Goal: Information Seeking & Learning: Understand process/instructions

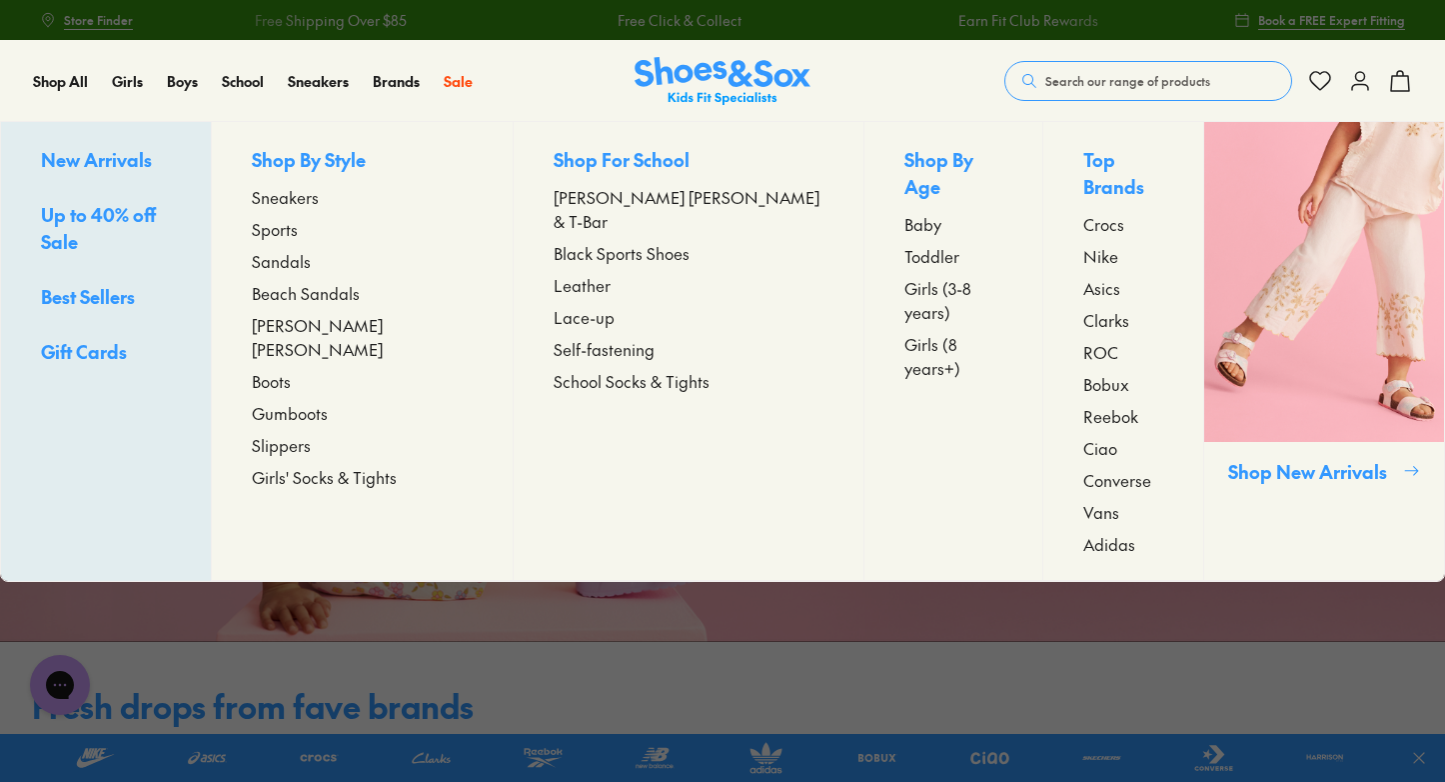
click at [554, 200] on span "[PERSON_NAME] [PERSON_NAME] & T-Bar" at bounding box center [689, 209] width 270 height 48
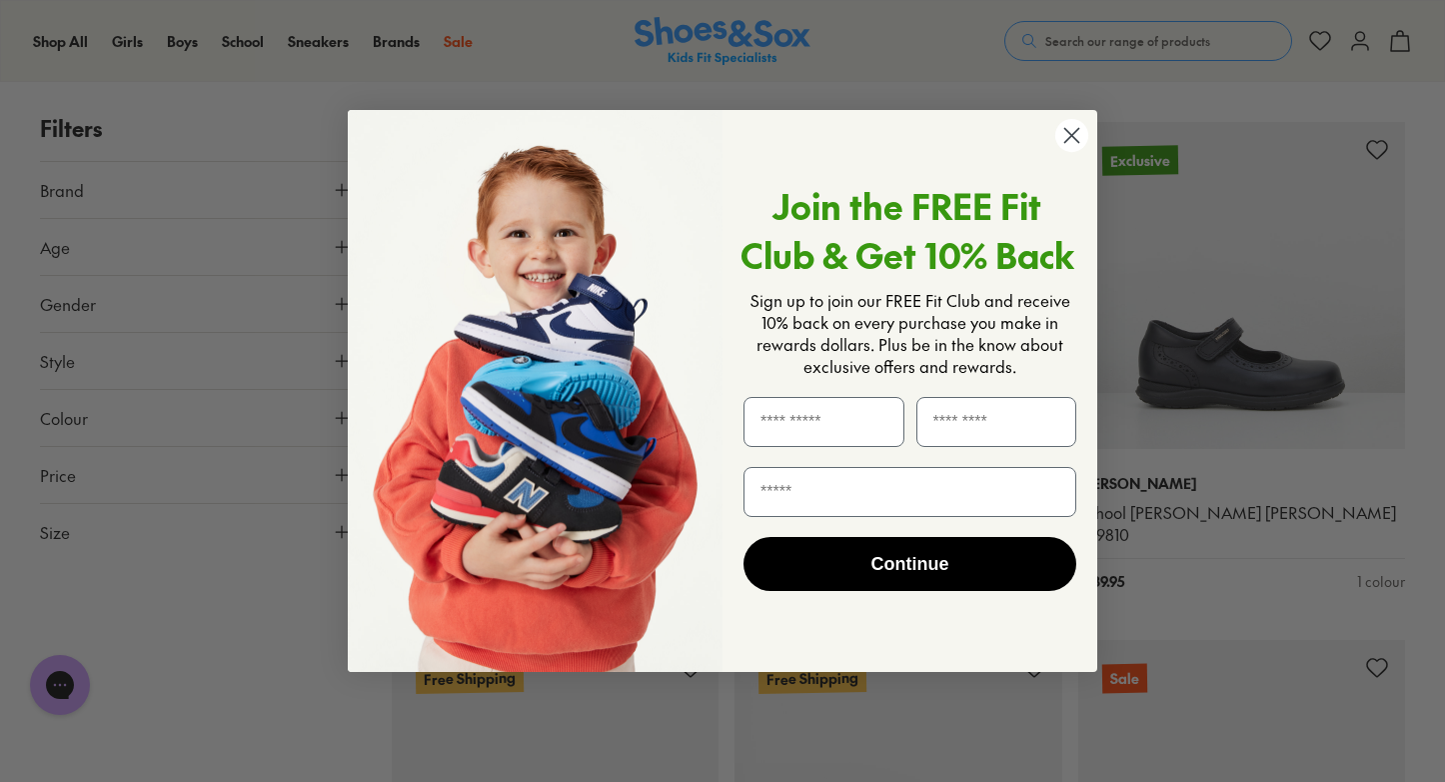
scroll to position [2835, 0]
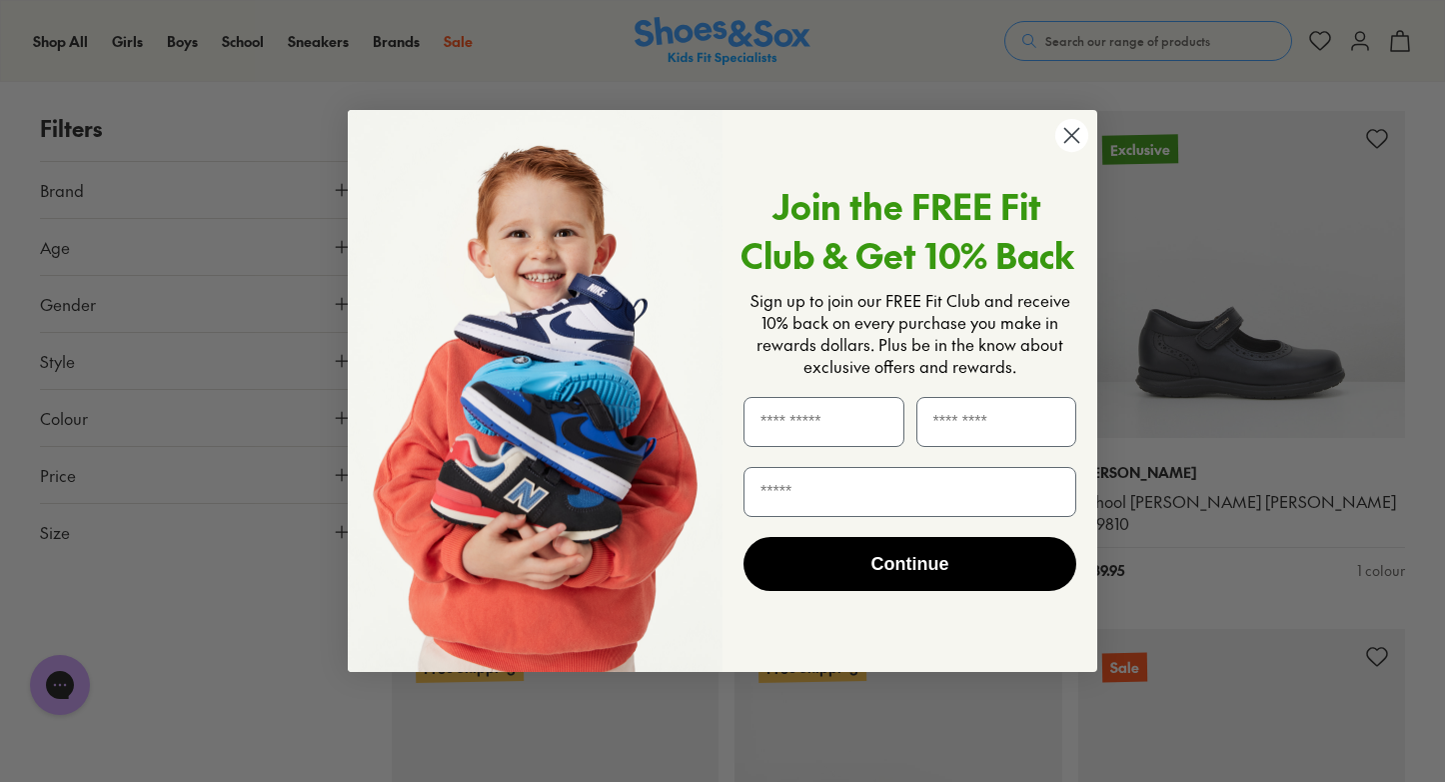
click at [1072, 133] on circle "Close dialog" at bounding box center [1072, 135] width 33 height 33
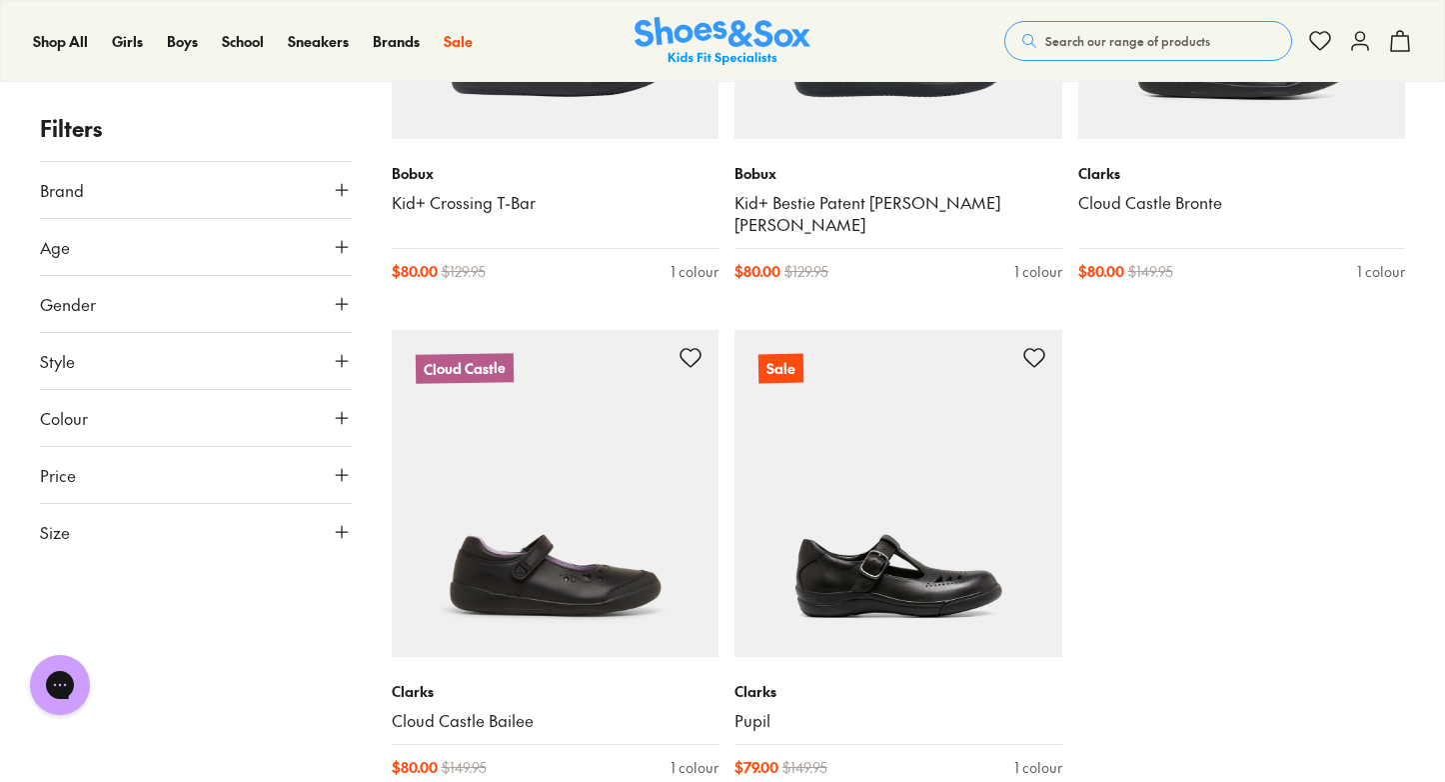
scroll to position [4190, 0]
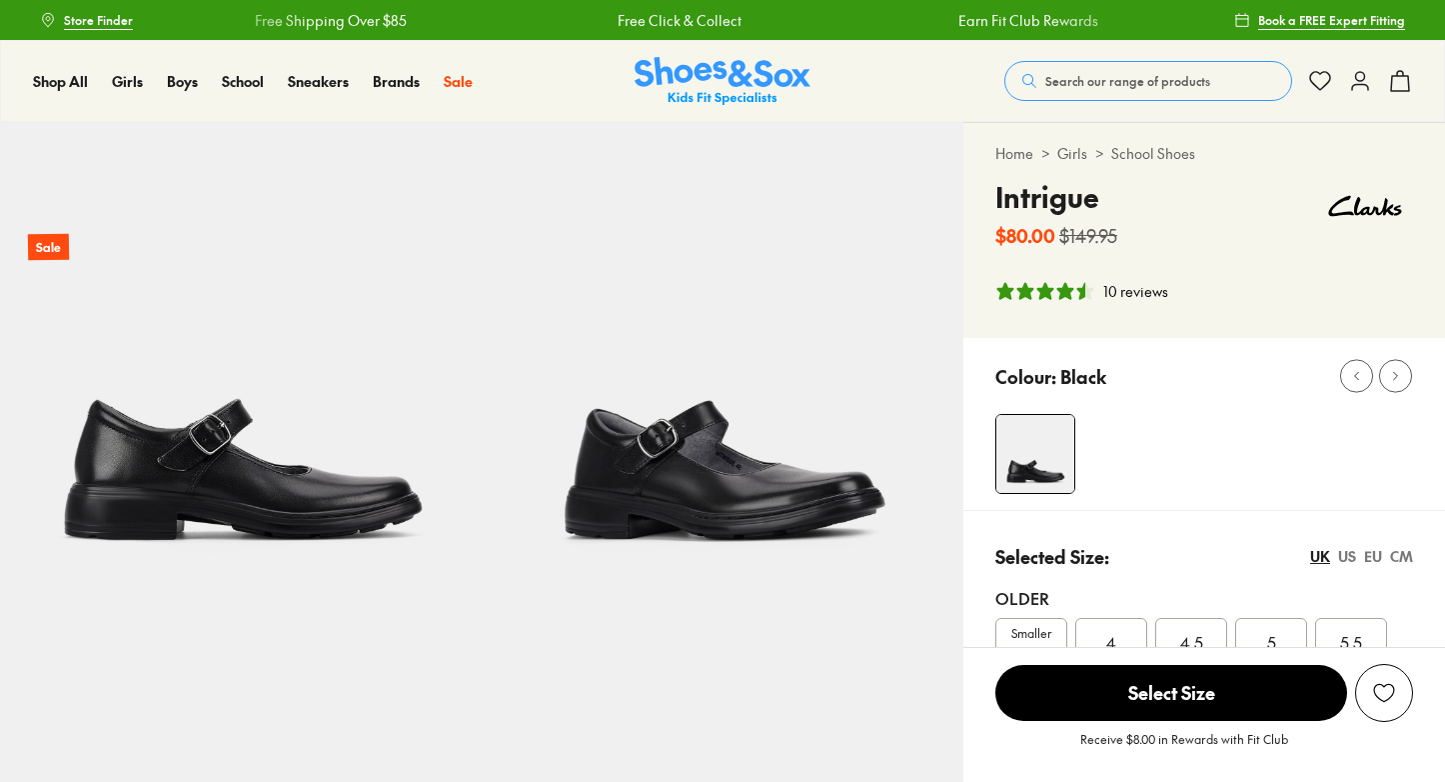
select select "*"
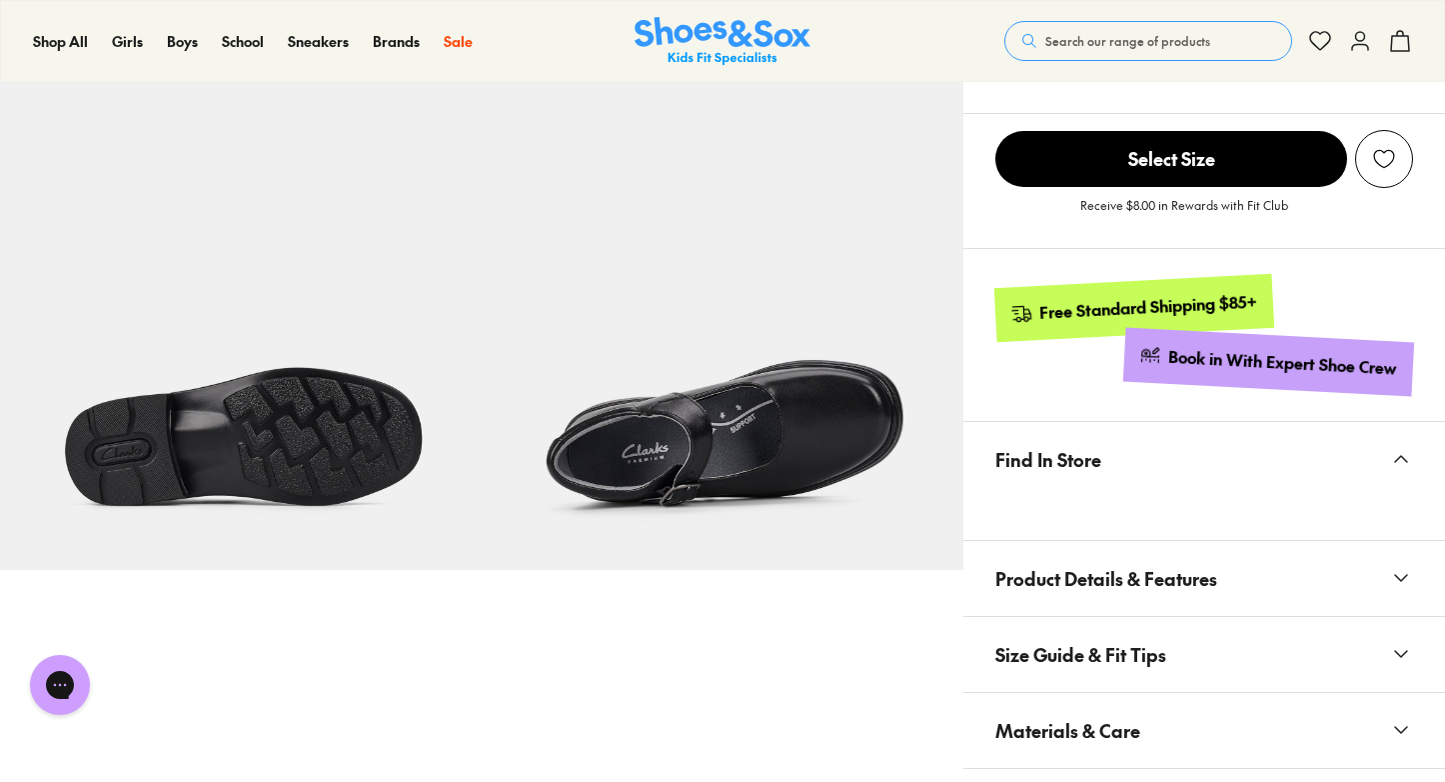
scroll to position [1029, 0]
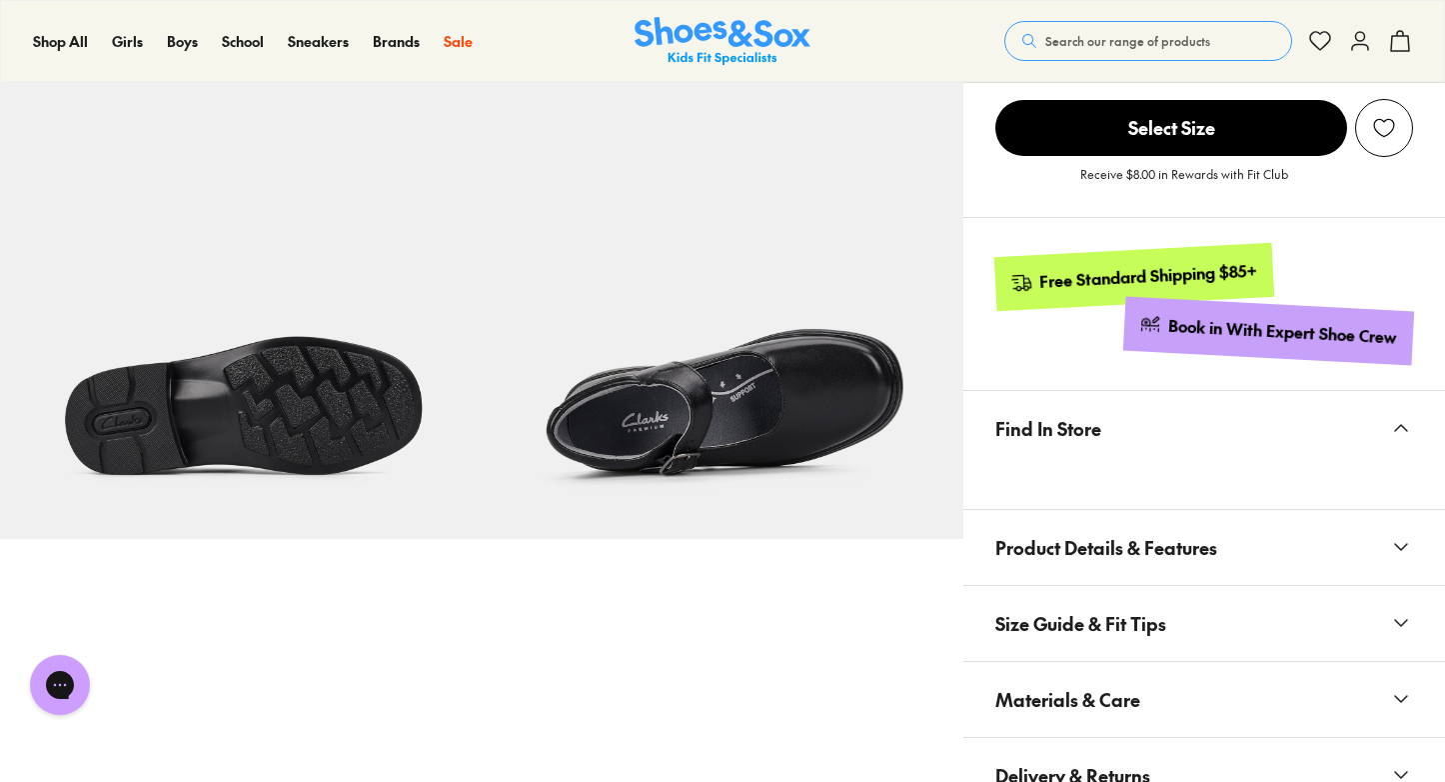
click at [1032, 546] on span "Product Details & Features" at bounding box center [1107, 547] width 222 height 59
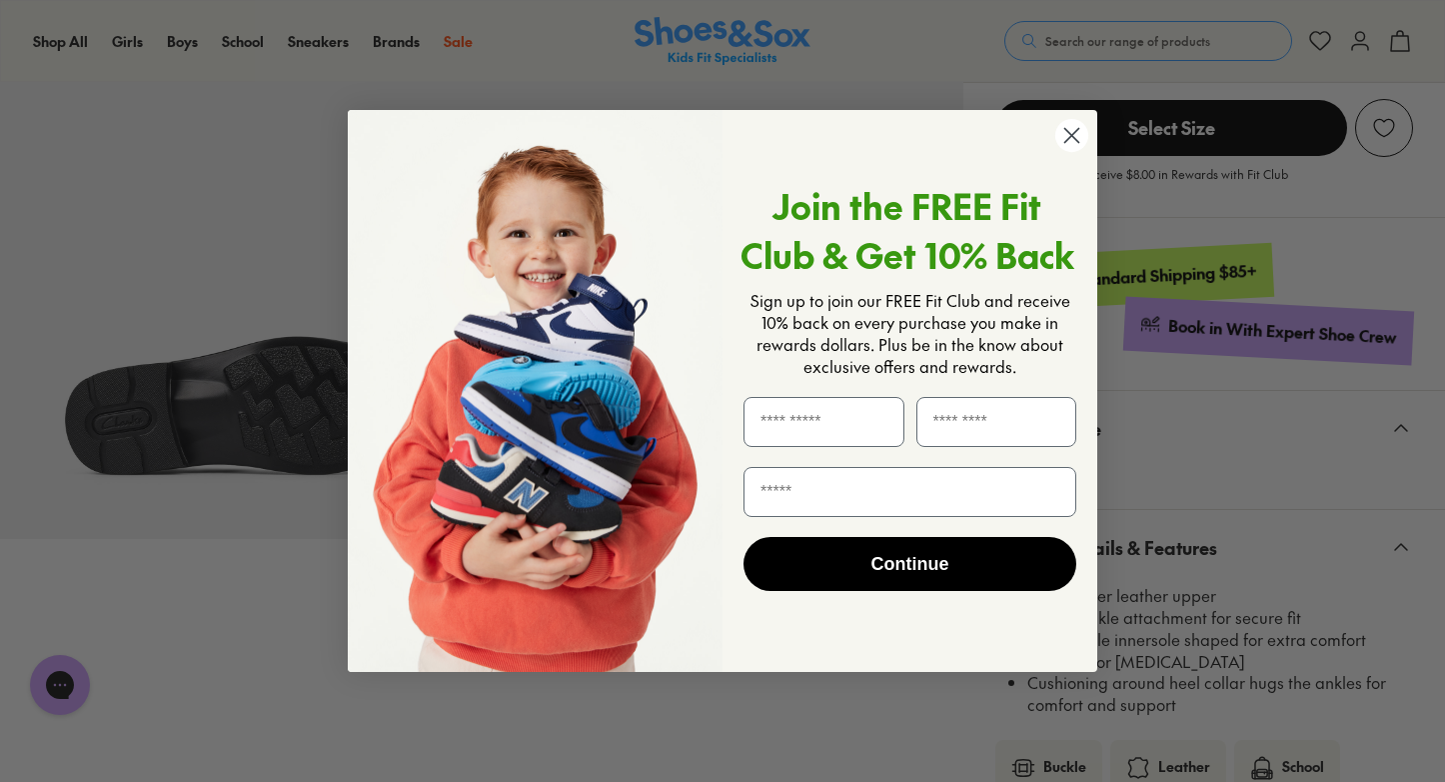
click at [1068, 137] on circle "Close dialog" at bounding box center [1072, 135] width 33 height 33
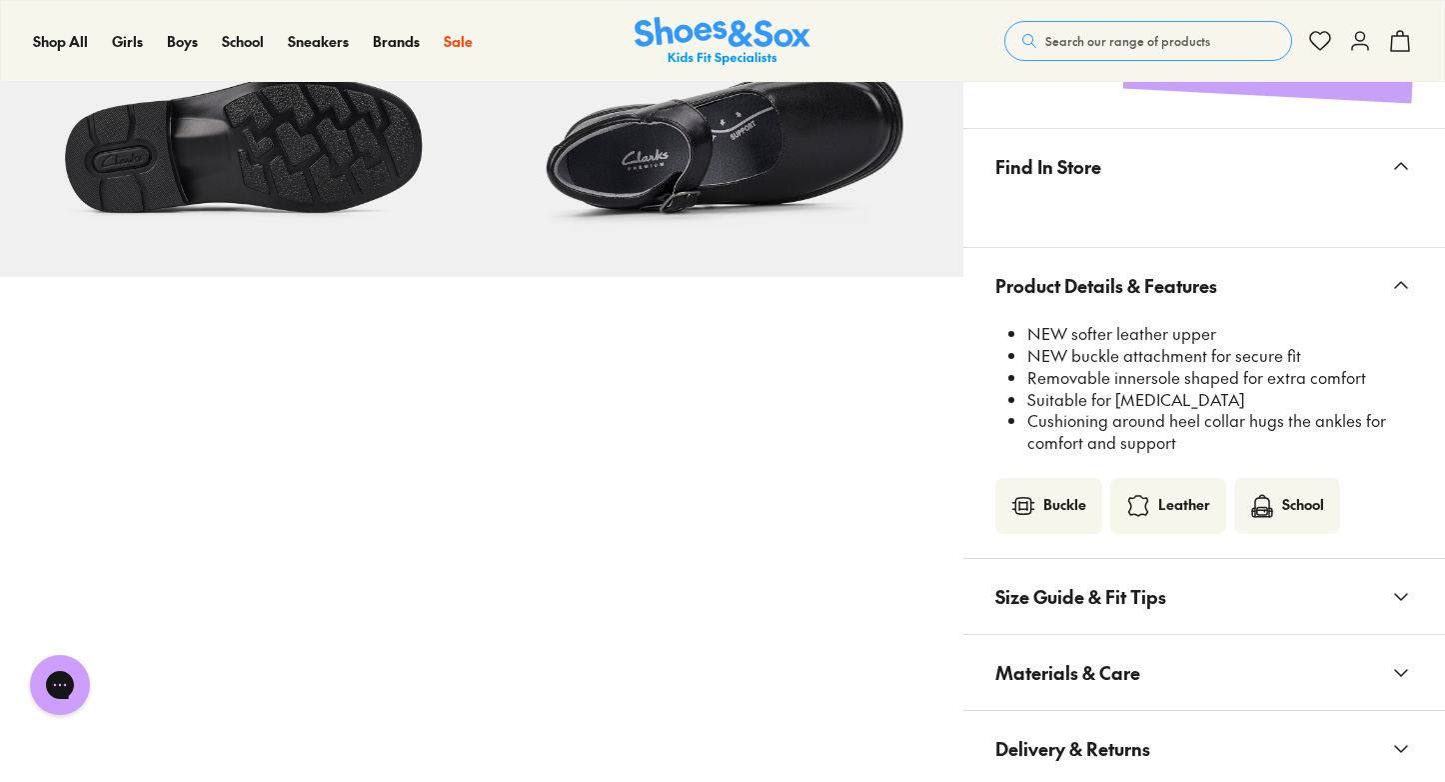
scroll to position [1313, 0]
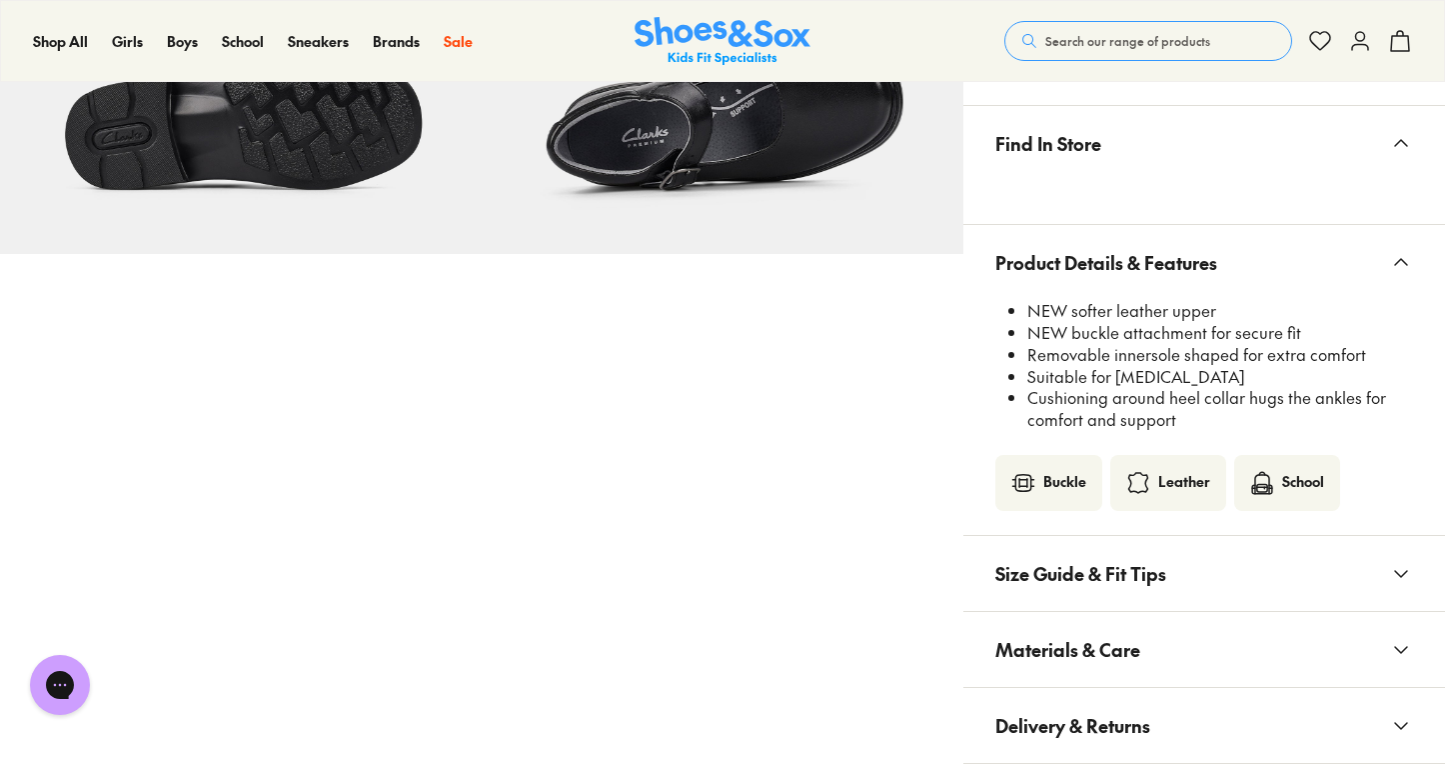
click at [1085, 581] on span "Size Guide & Fit Tips" at bounding box center [1081, 573] width 171 height 59
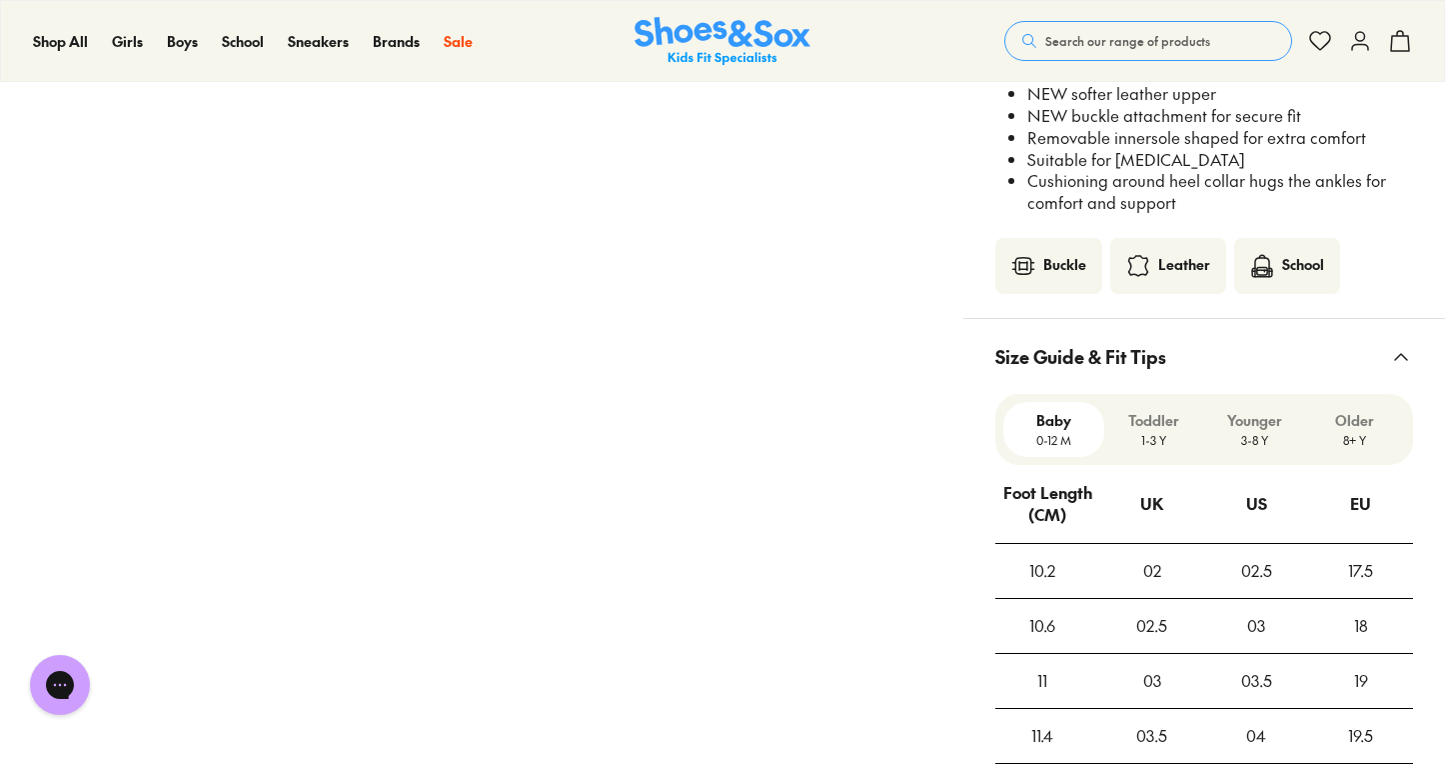
scroll to position [1543, 0]
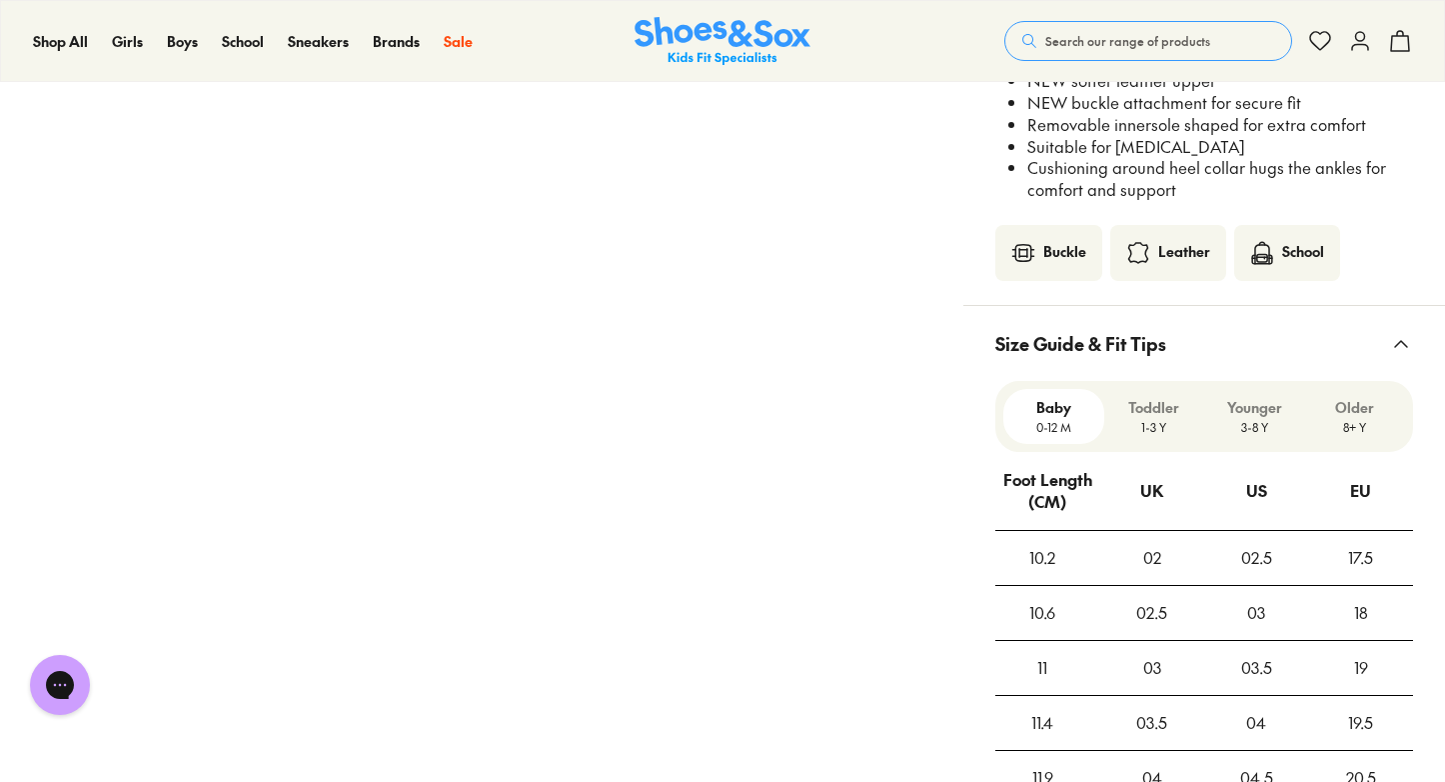
click at [1375, 406] on p "Older" at bounding box center [1355, 407] width 85 height 21
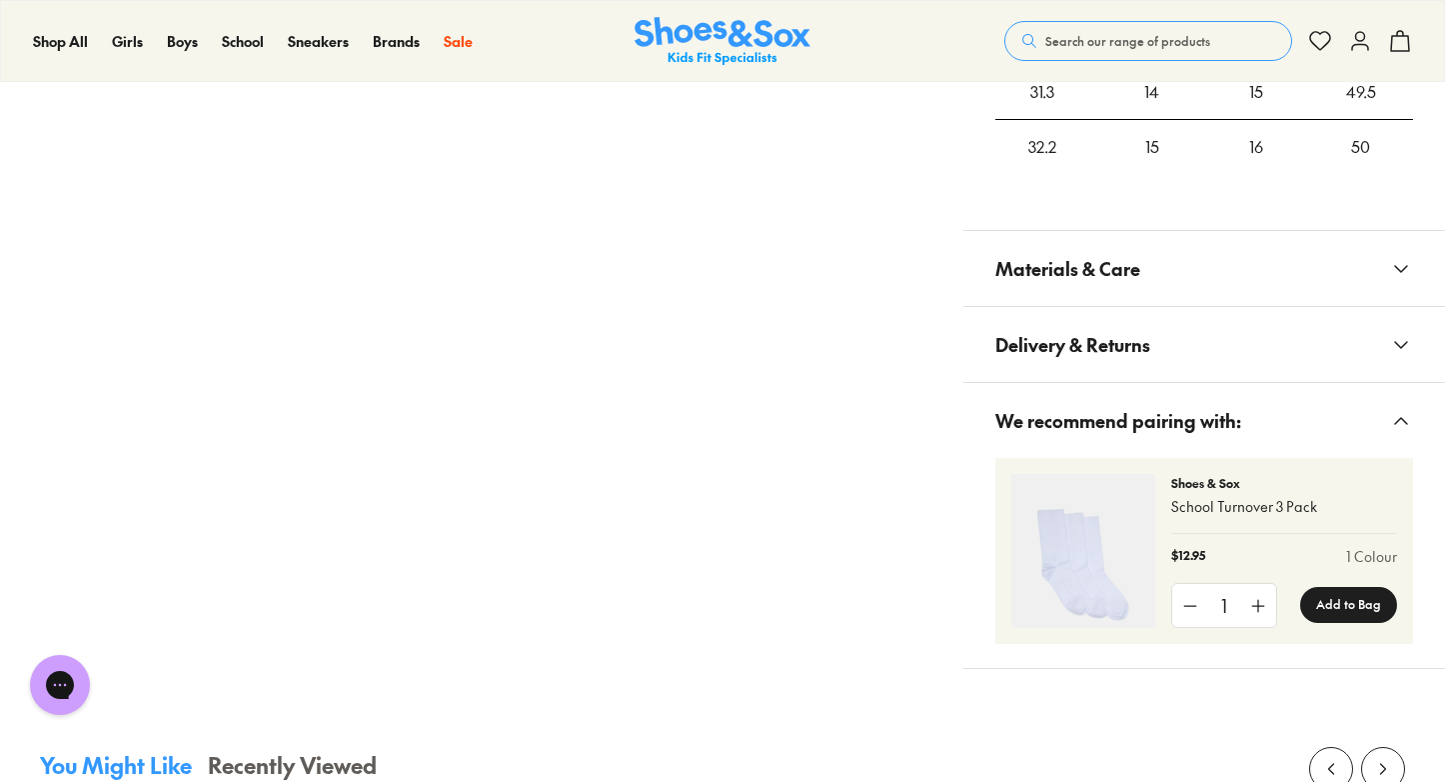
scroll to position [3256, 0]
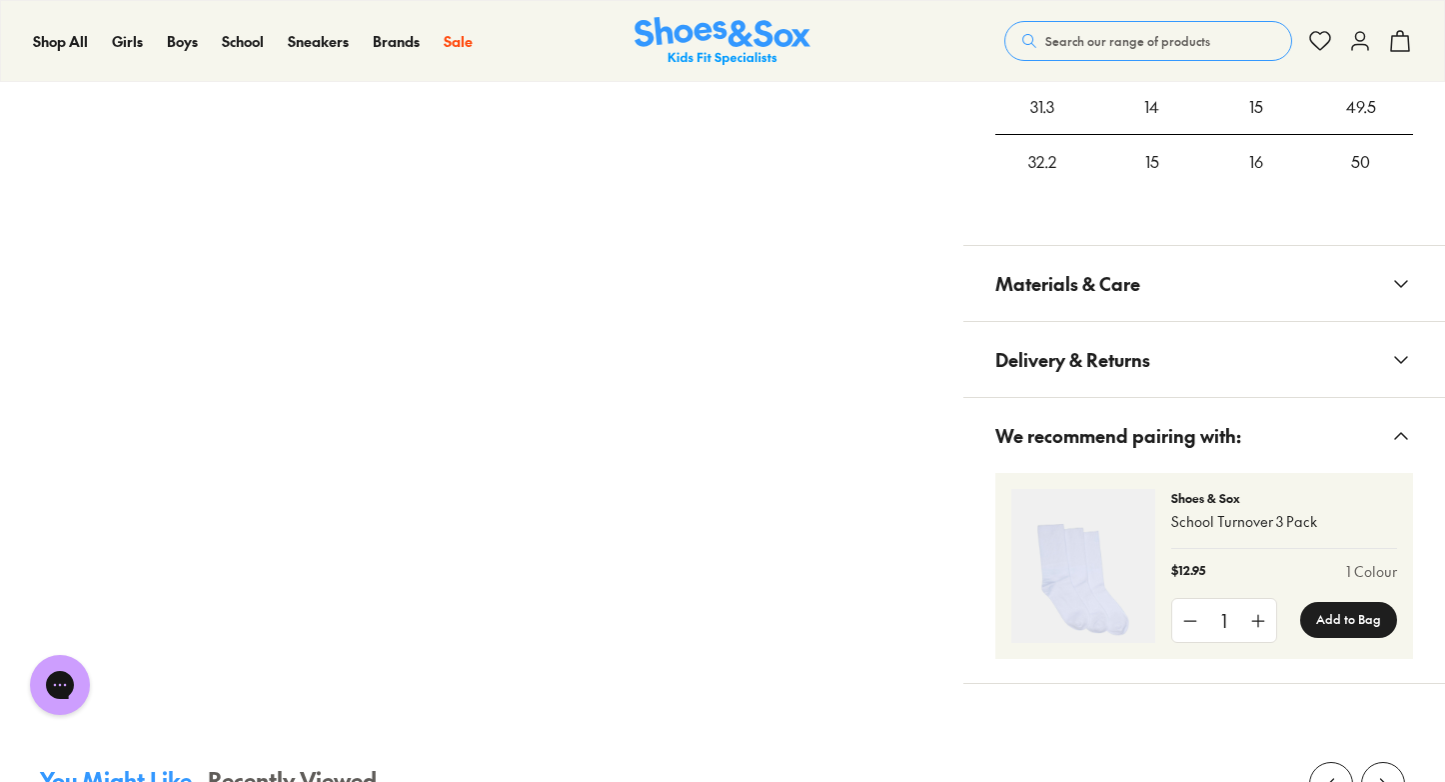
click at [1098, 303] on span "Materials & Care" at bounding box center [1068, 283] width 145 height 59
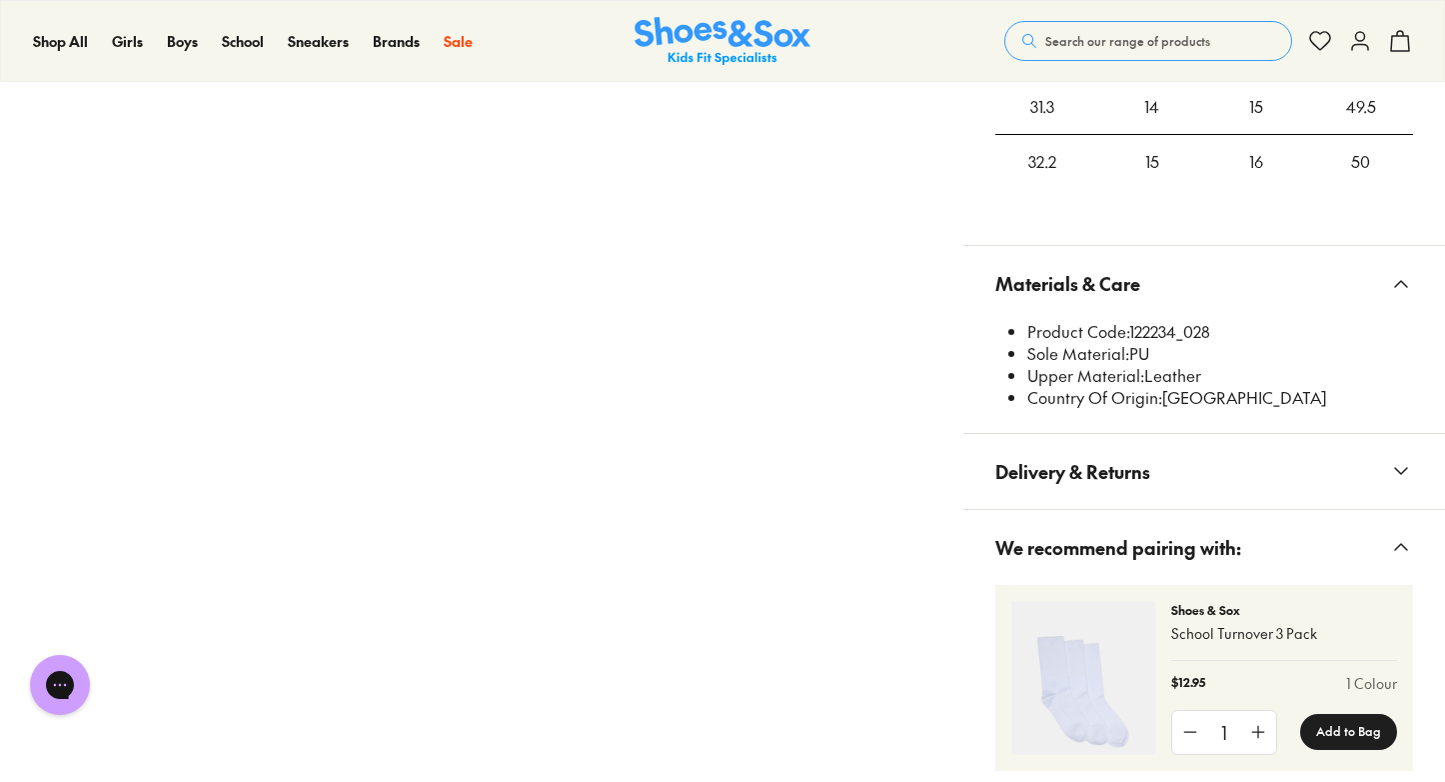
click at [1084, 454] on span "Delivery & Returns" at bounding box center [1073, 471] width 155 height 59
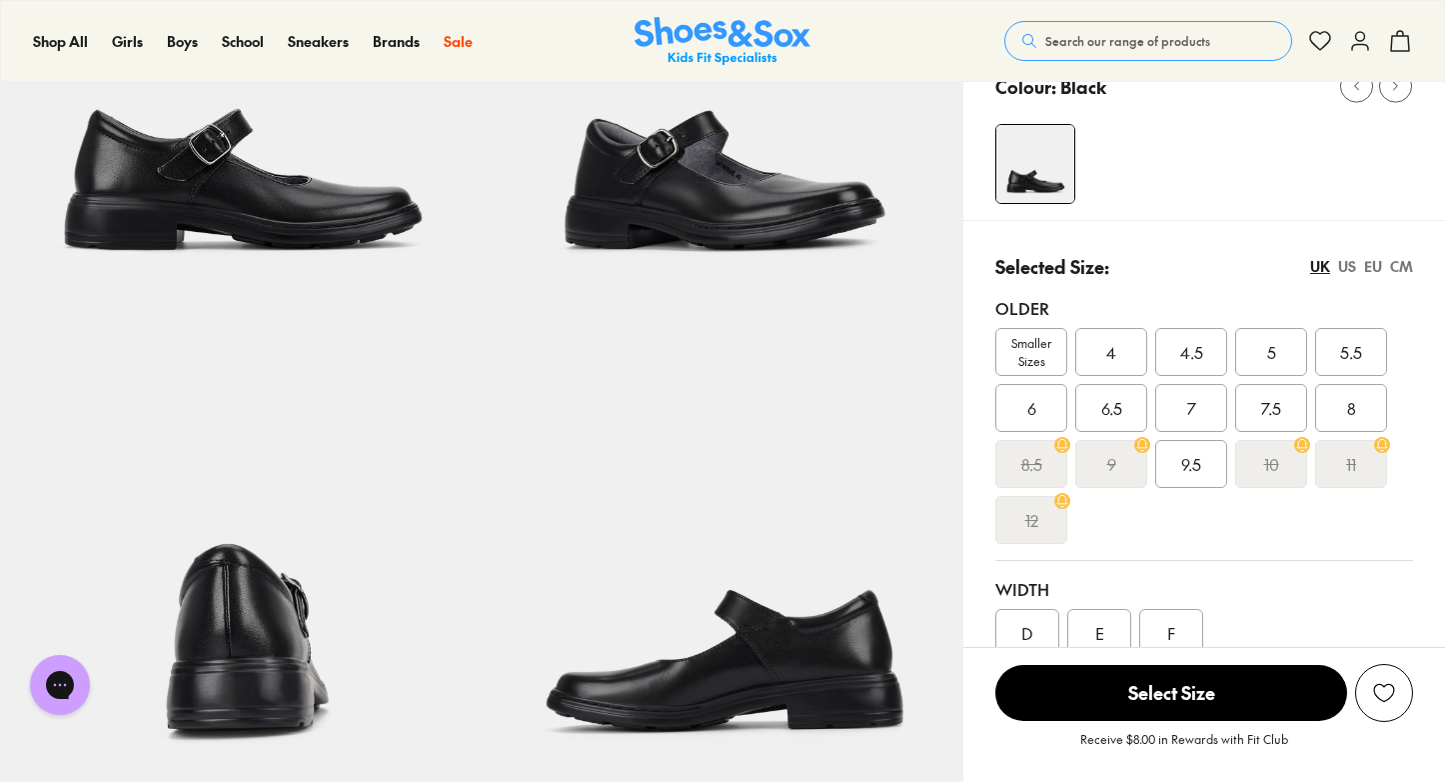
scroll to position [289, 0]
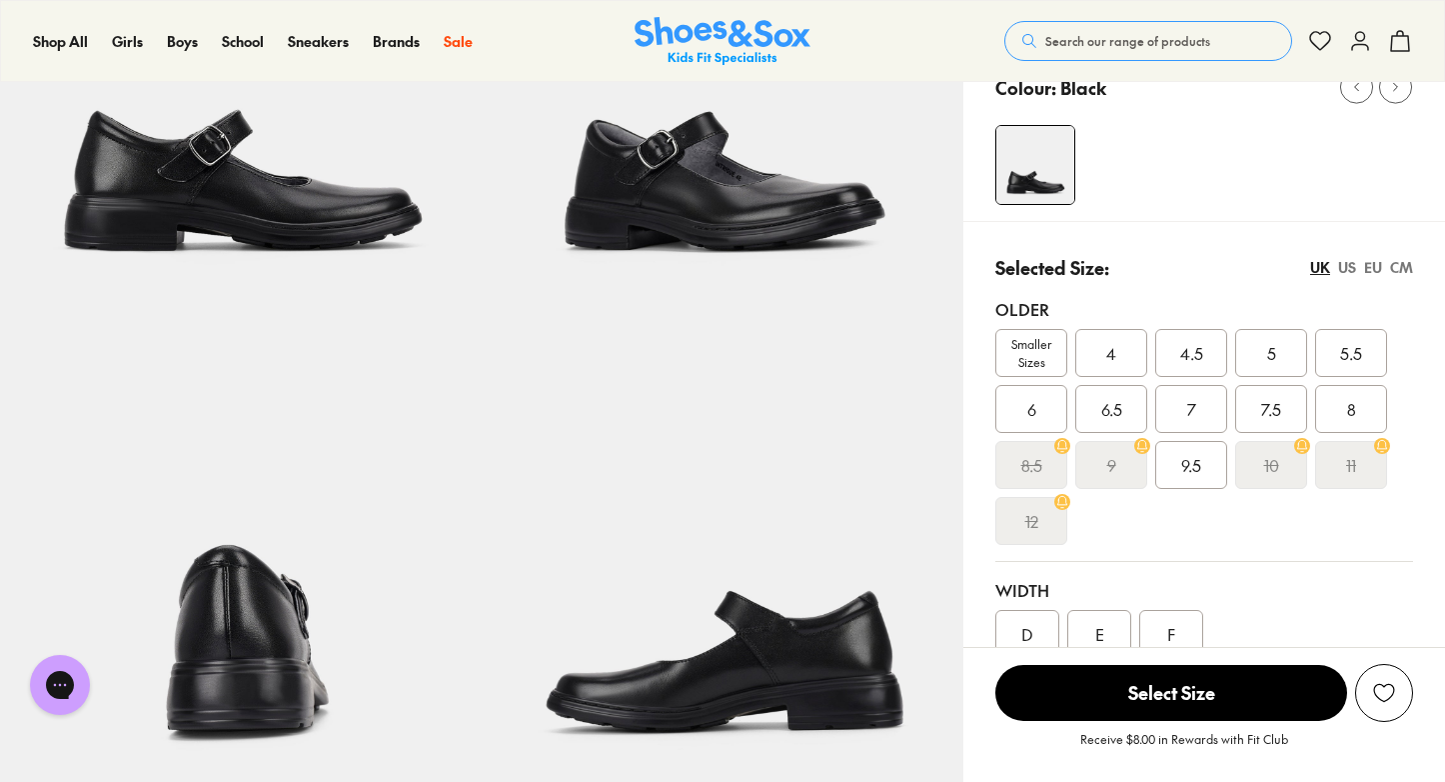
click at [1403, 270] on div "CM" at bounding box center [1401, 267] width 23 height 21
click at [1026, 367] on span "Smaller Sizes" at bounding box center [1032, 353] width 70 height 36
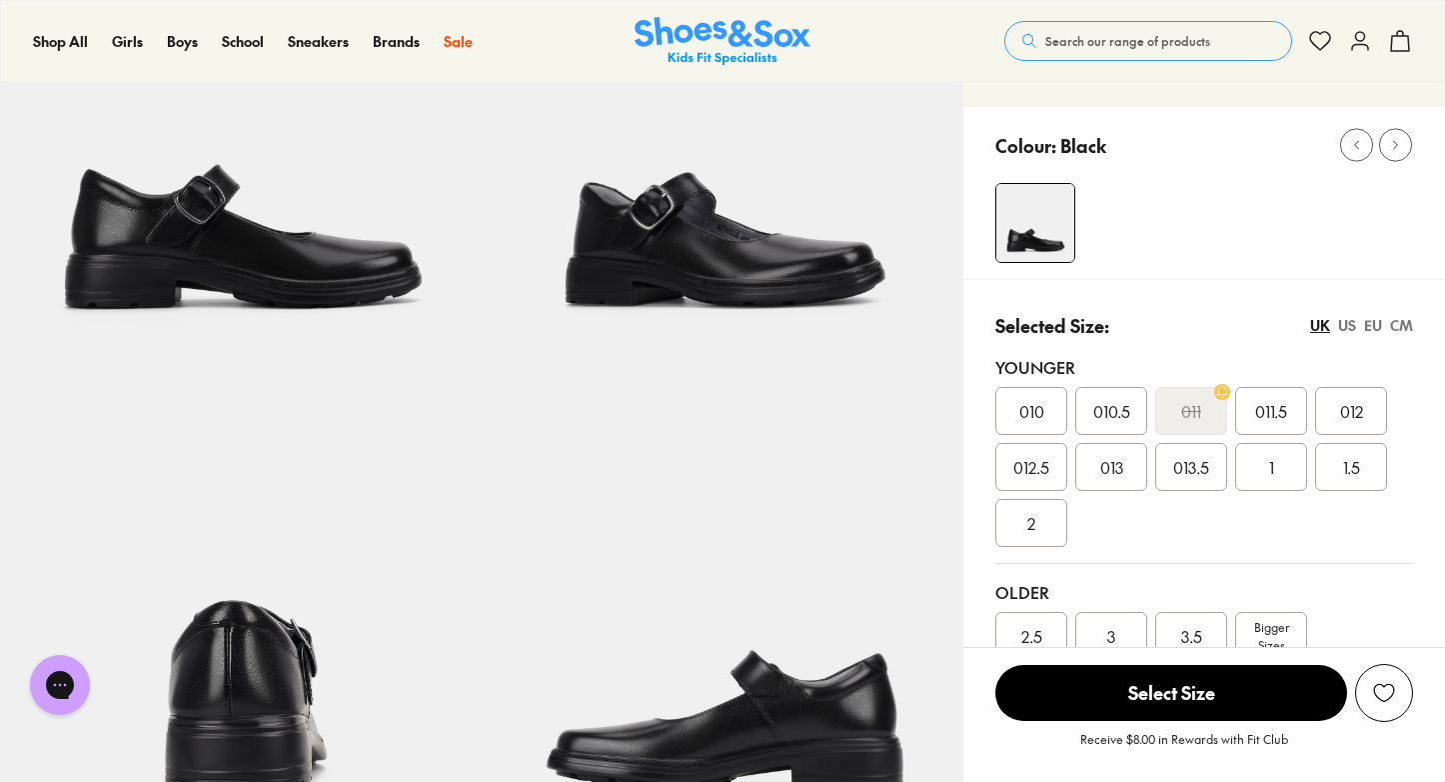
scroll to position [279, 0]
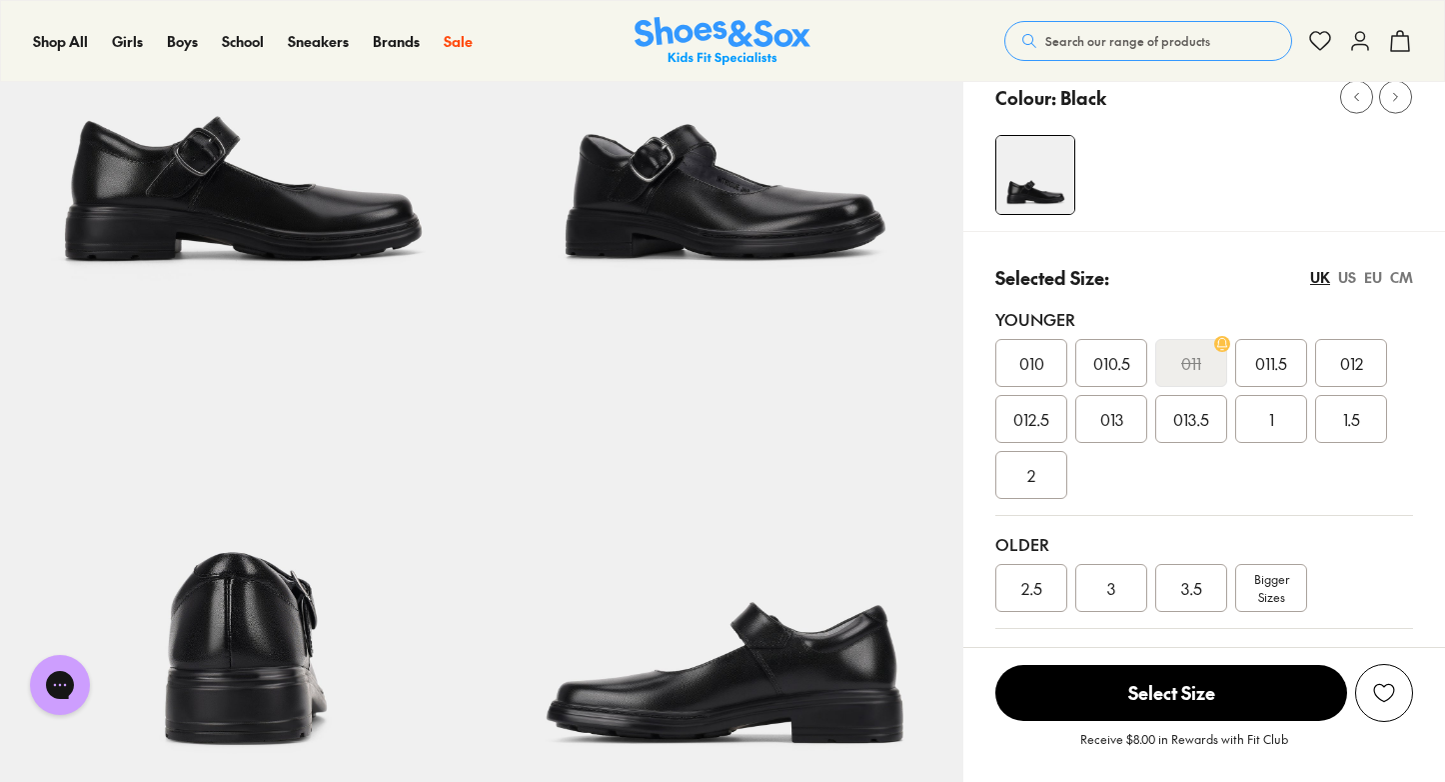
select select "*"
click at [1393, 275] on div "CM" at bounding box center [1401, 277] width 23 height 21
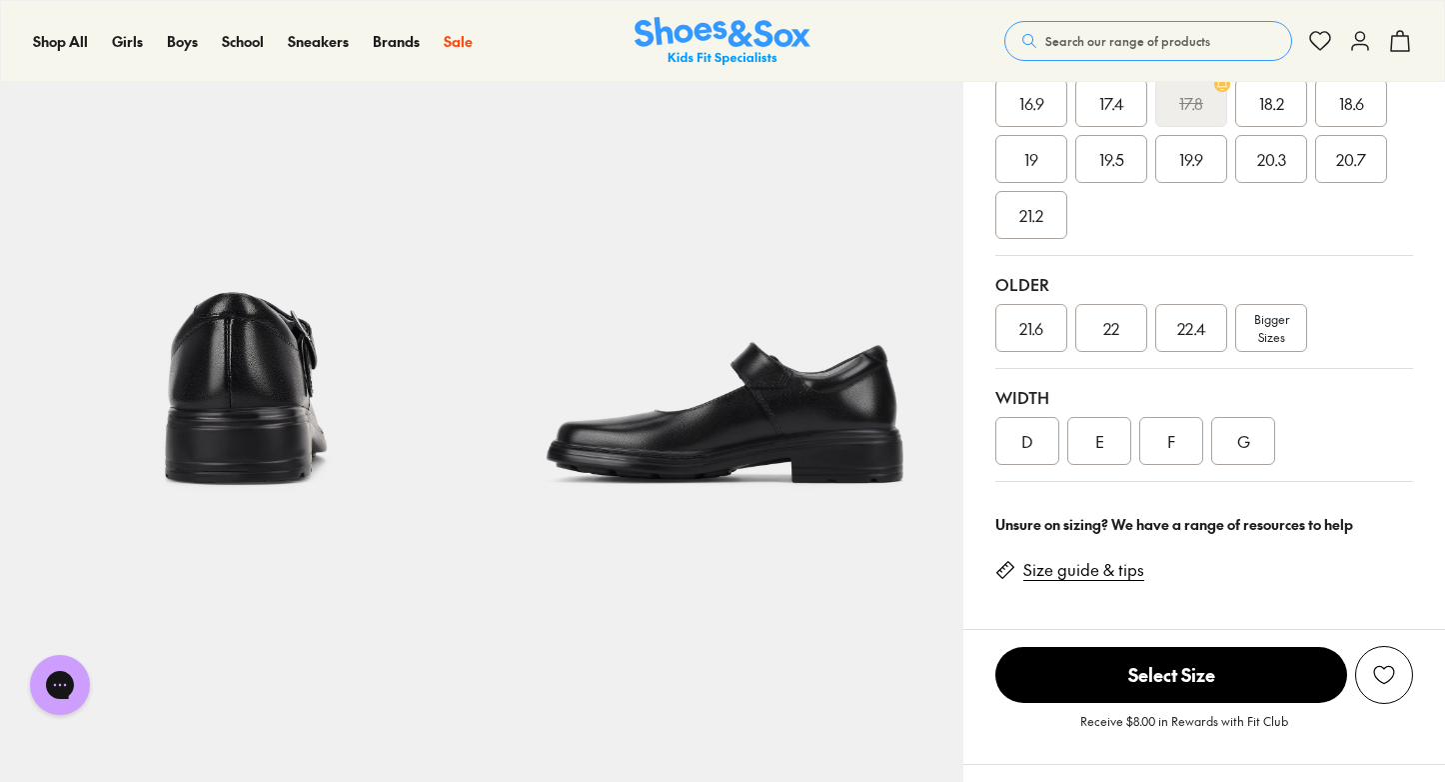
scroll to position [549, 0]
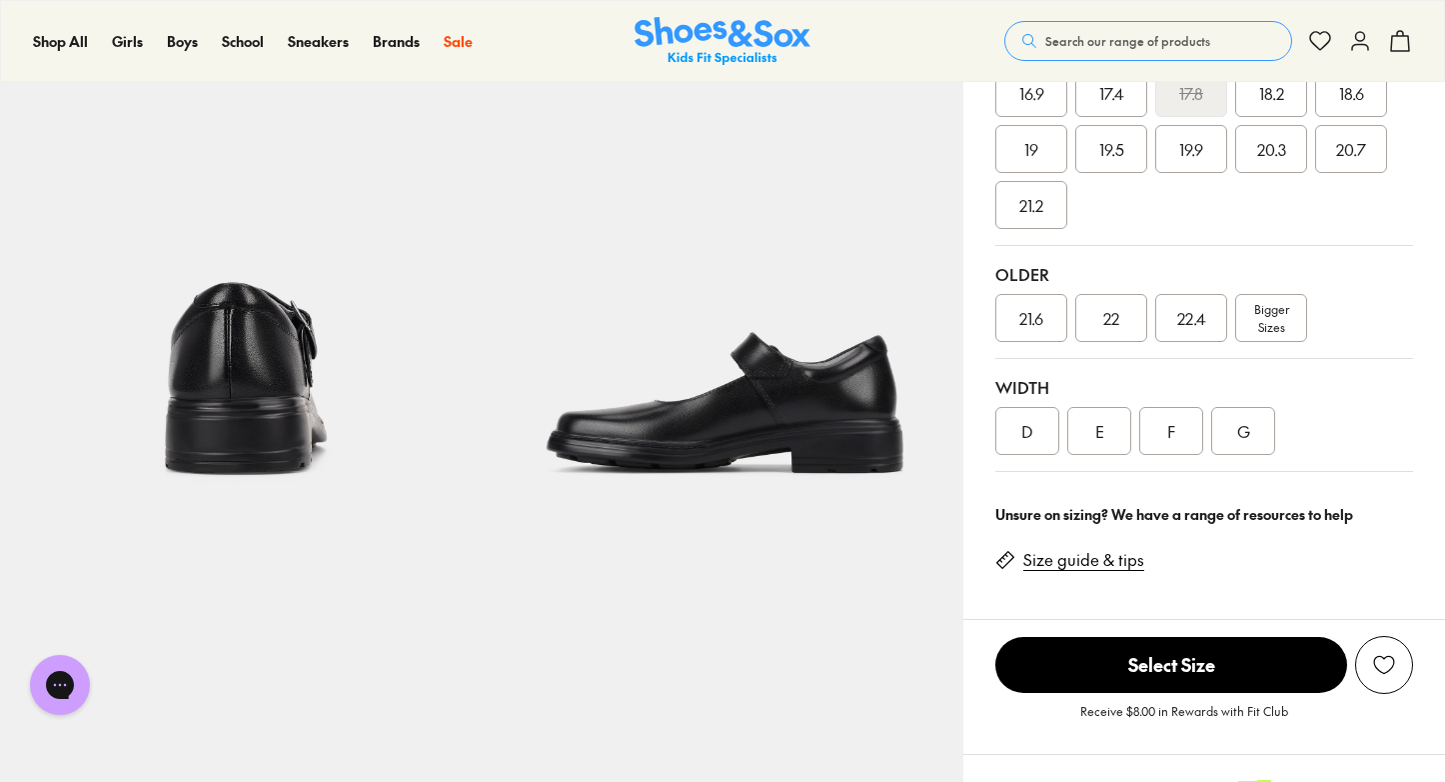
click at [1074, 565] on link "Size guide & tips" at bounding box center [1084, 560] width 121 height 22
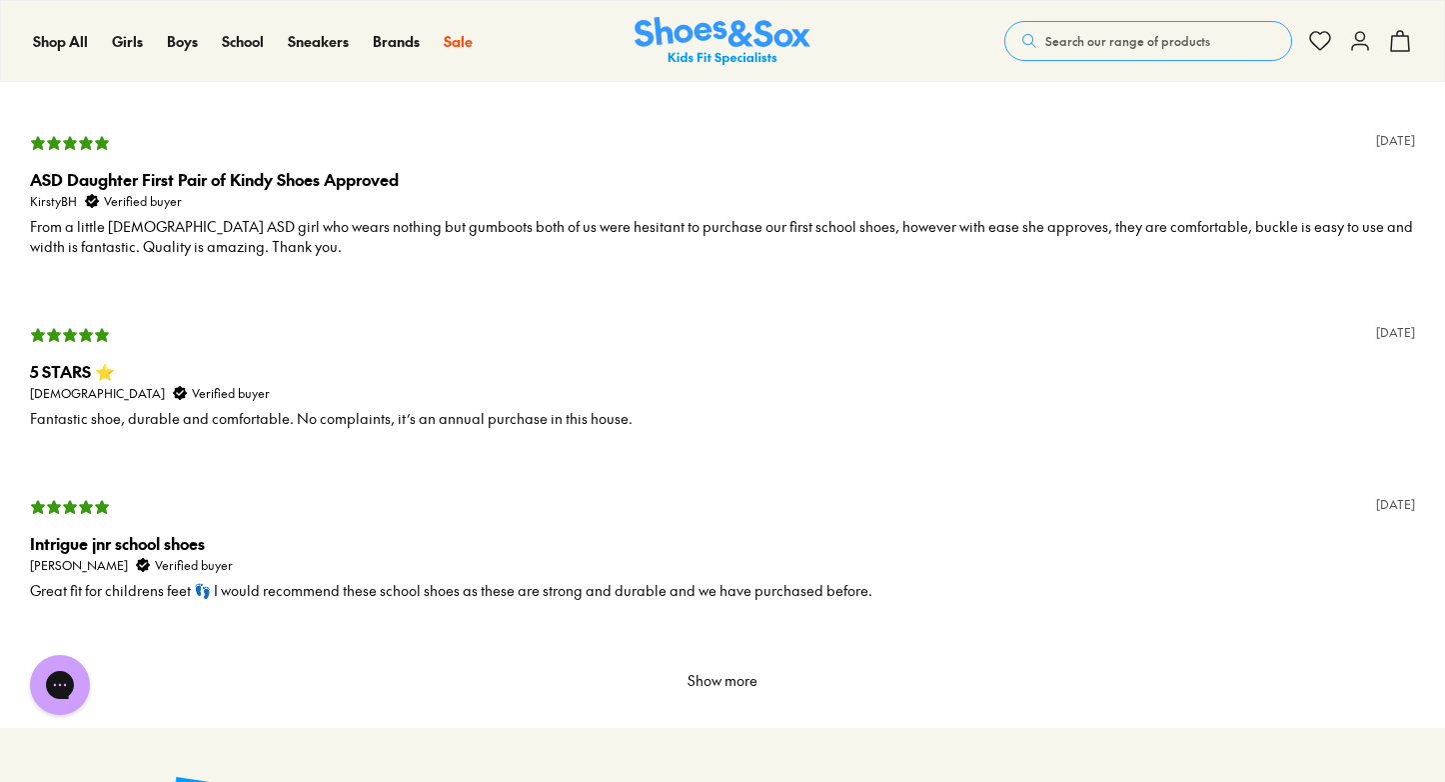
scroll to position [4080, 0]
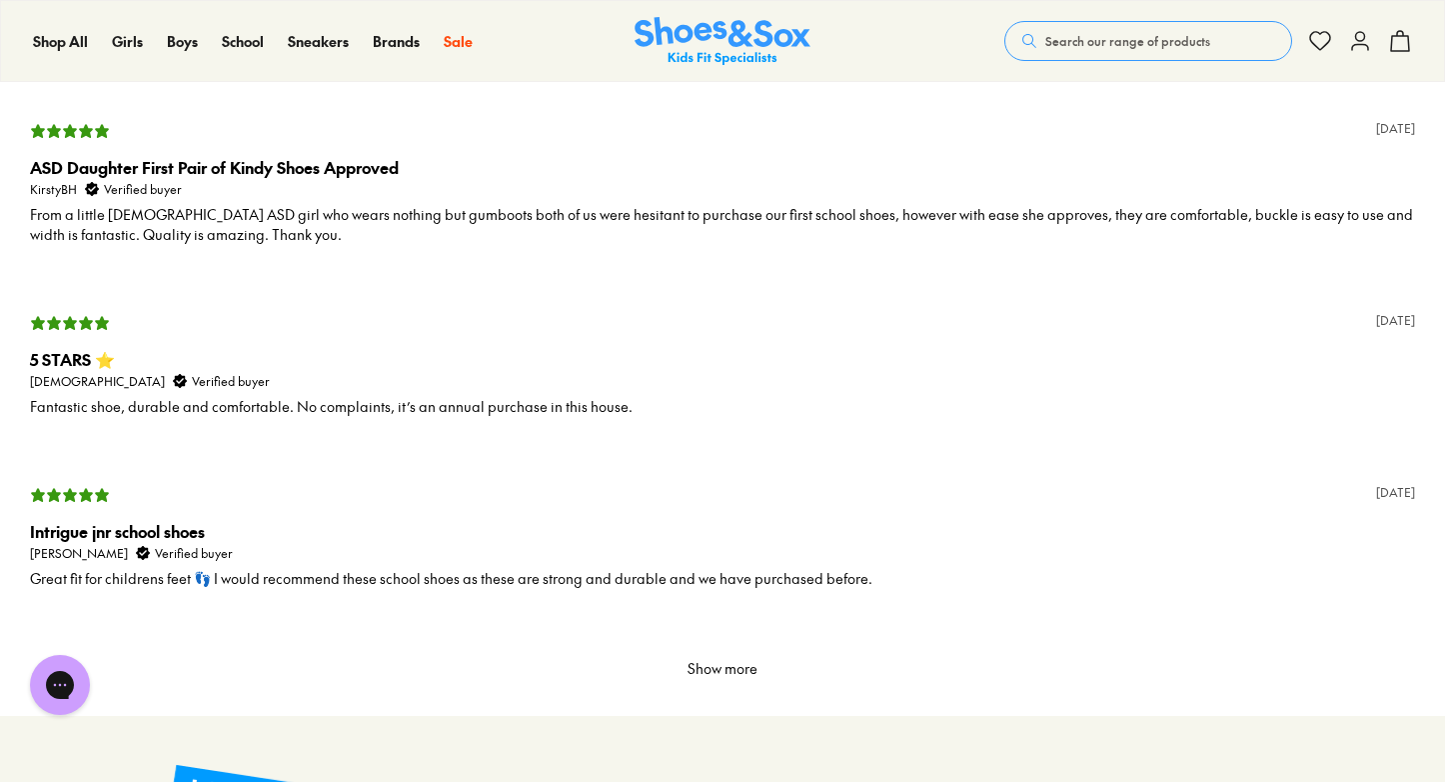
click at [706, 671] on button "Show more" at bounding box center [723, 669] width 86 height 34
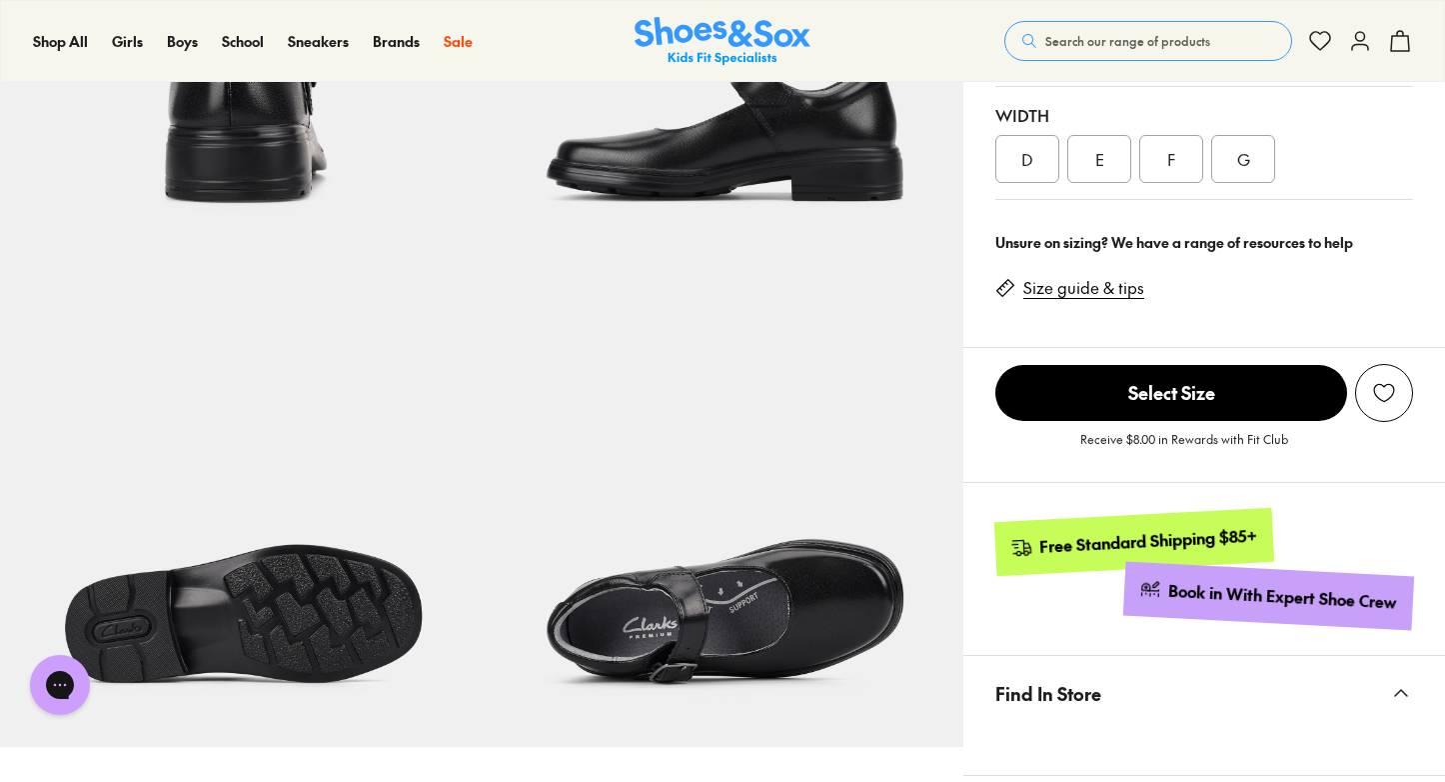
scroll to position [816, 0]
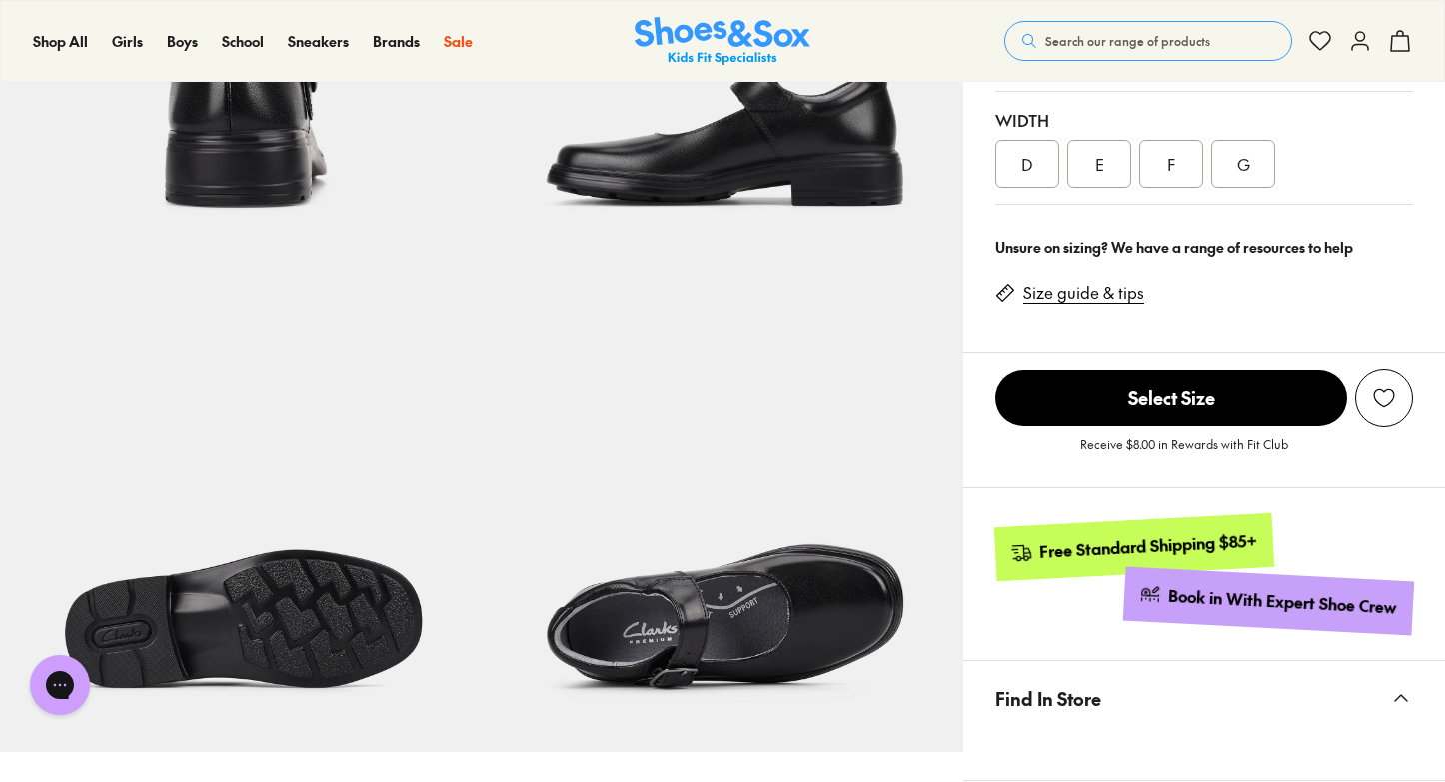
click at [1152, 593] on icon at bounding box center [1150, 594] width 21 height 21
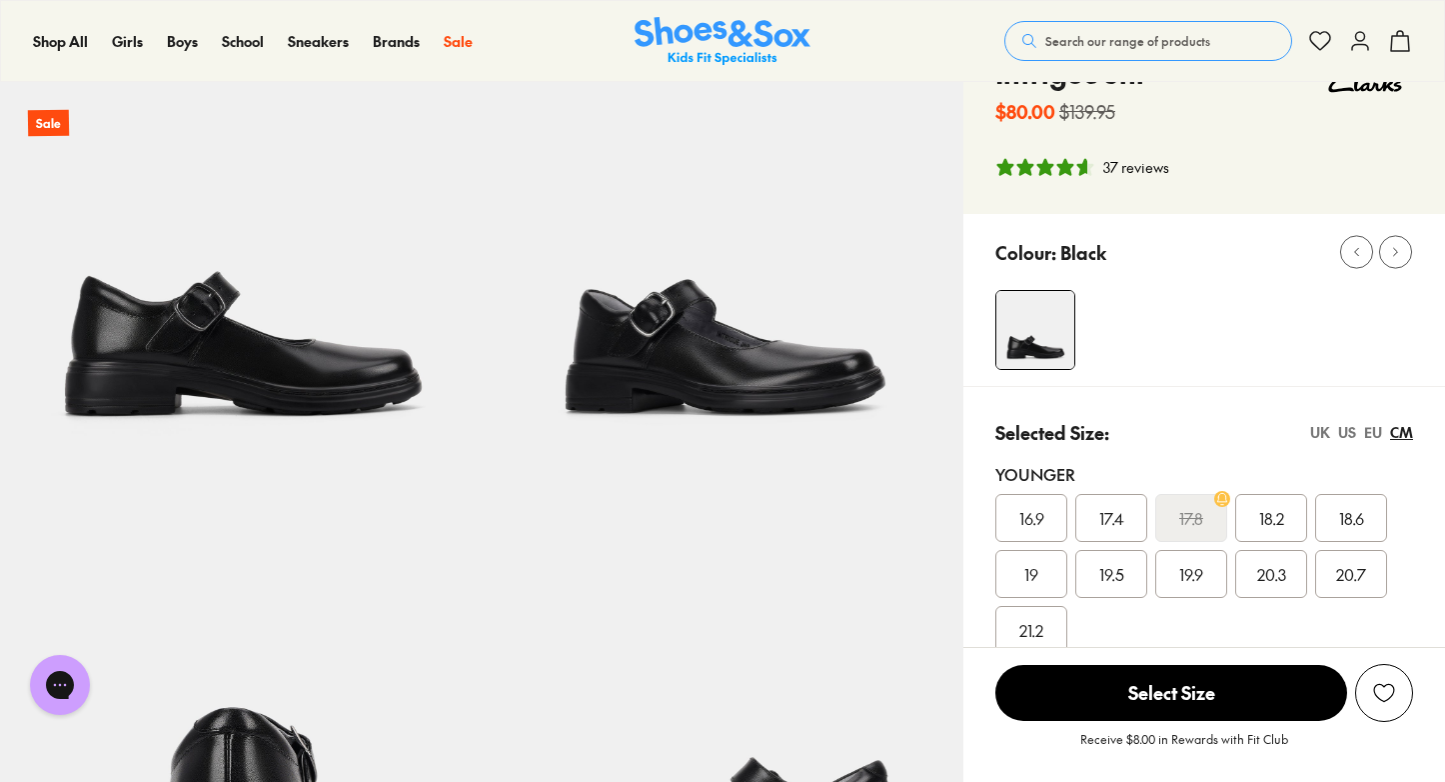
scroll to position [0, 0]
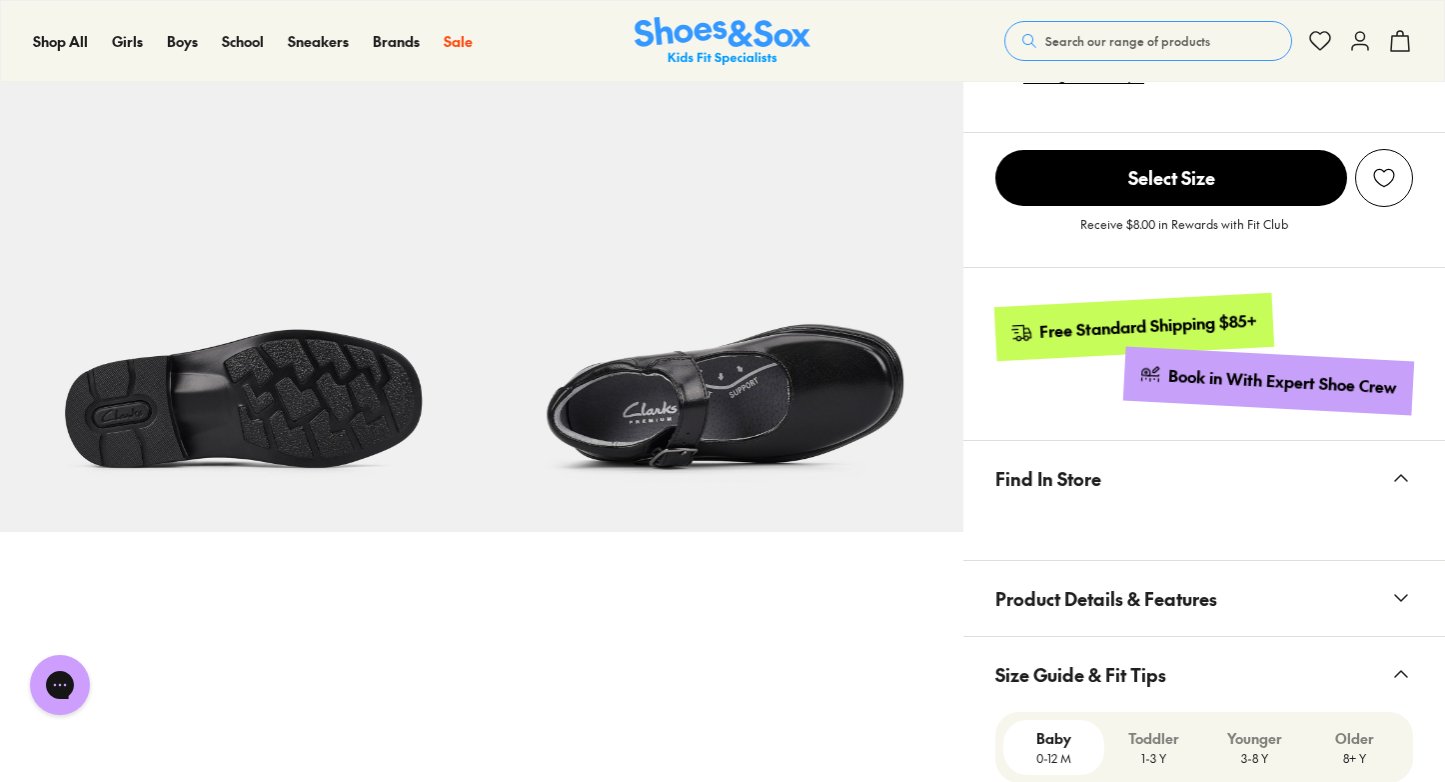
click at [1161, 586] on span "Product Details & Features" at bounding box center [1107, 598] width 222 height 59
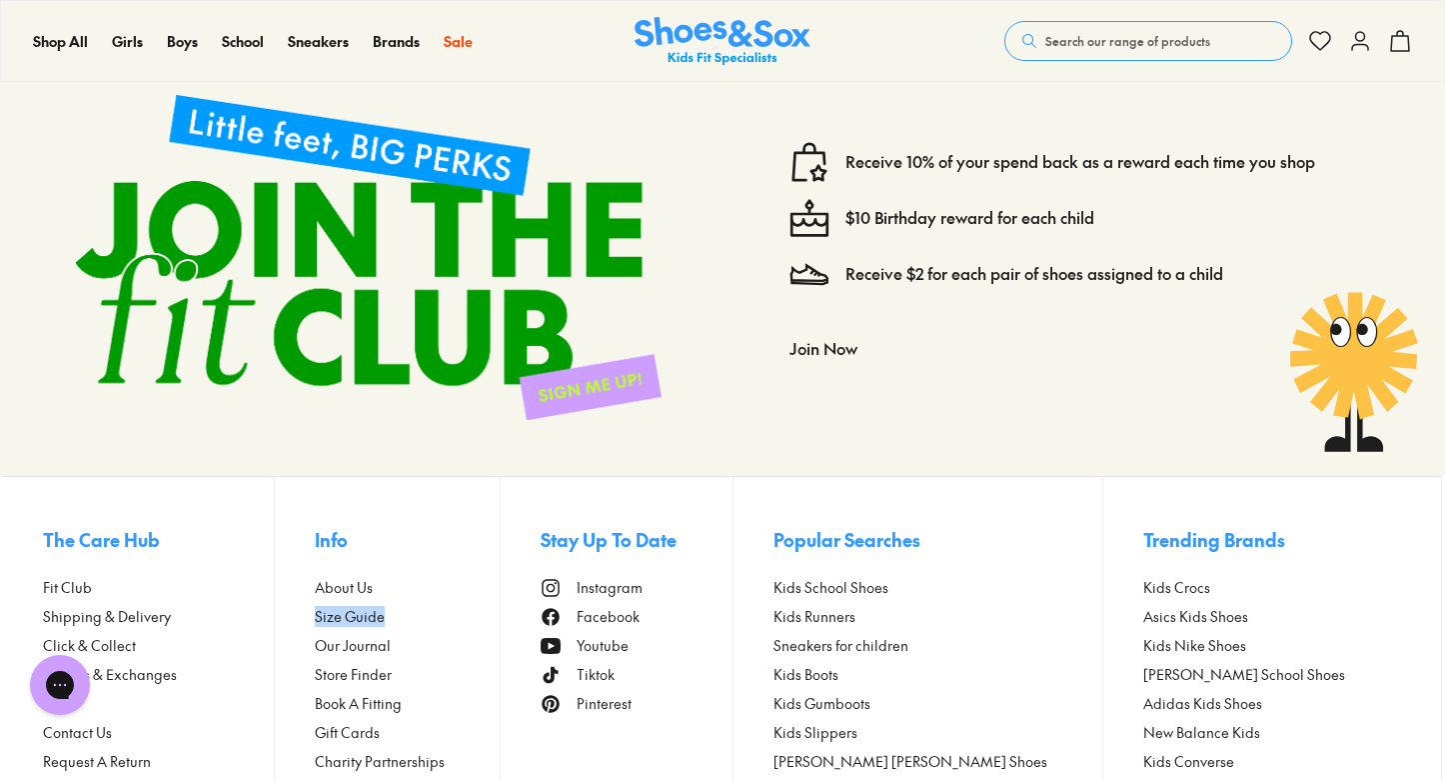
scroll to position [6162, 0]
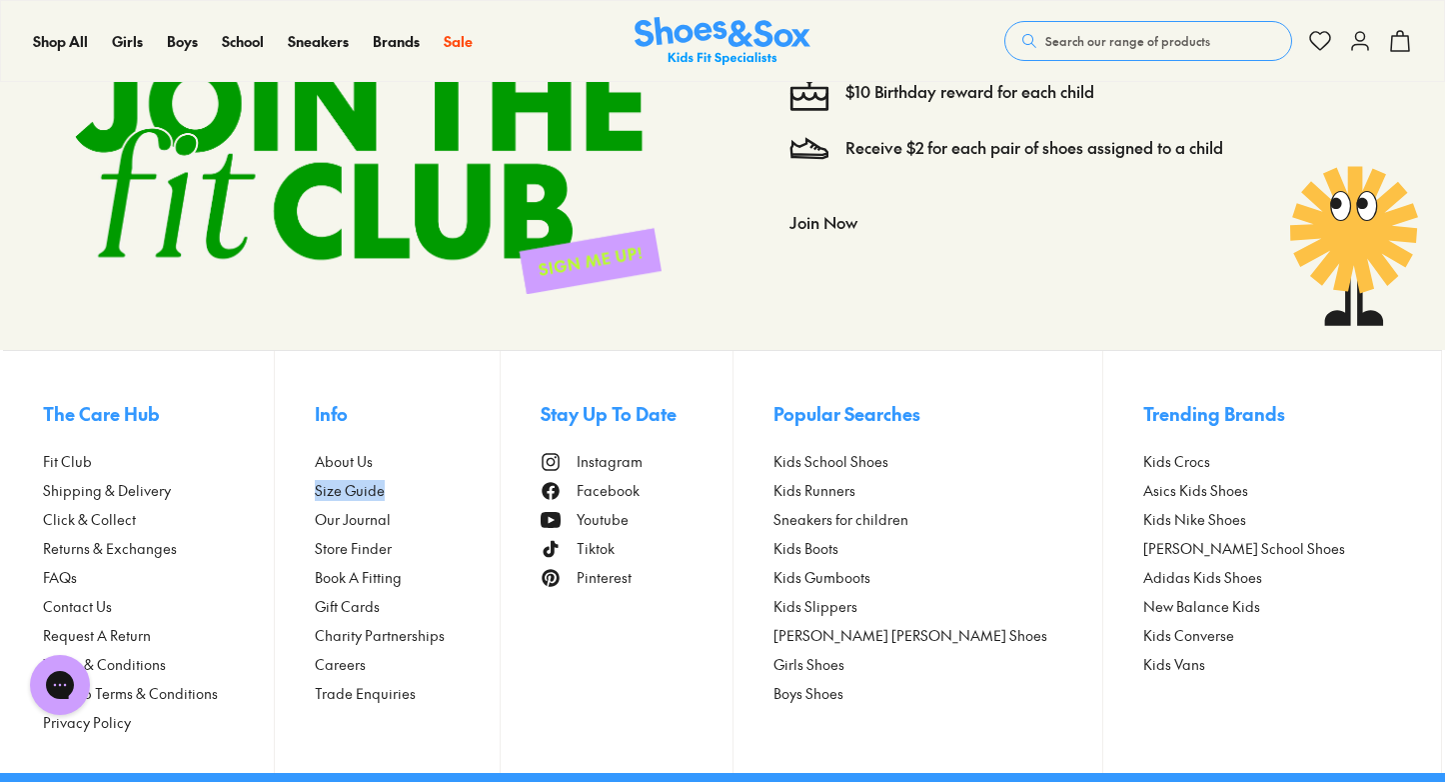
click at [110, 550] on span "Returns & Exchanges" at bounding box center [110, 548] width 134 height 21
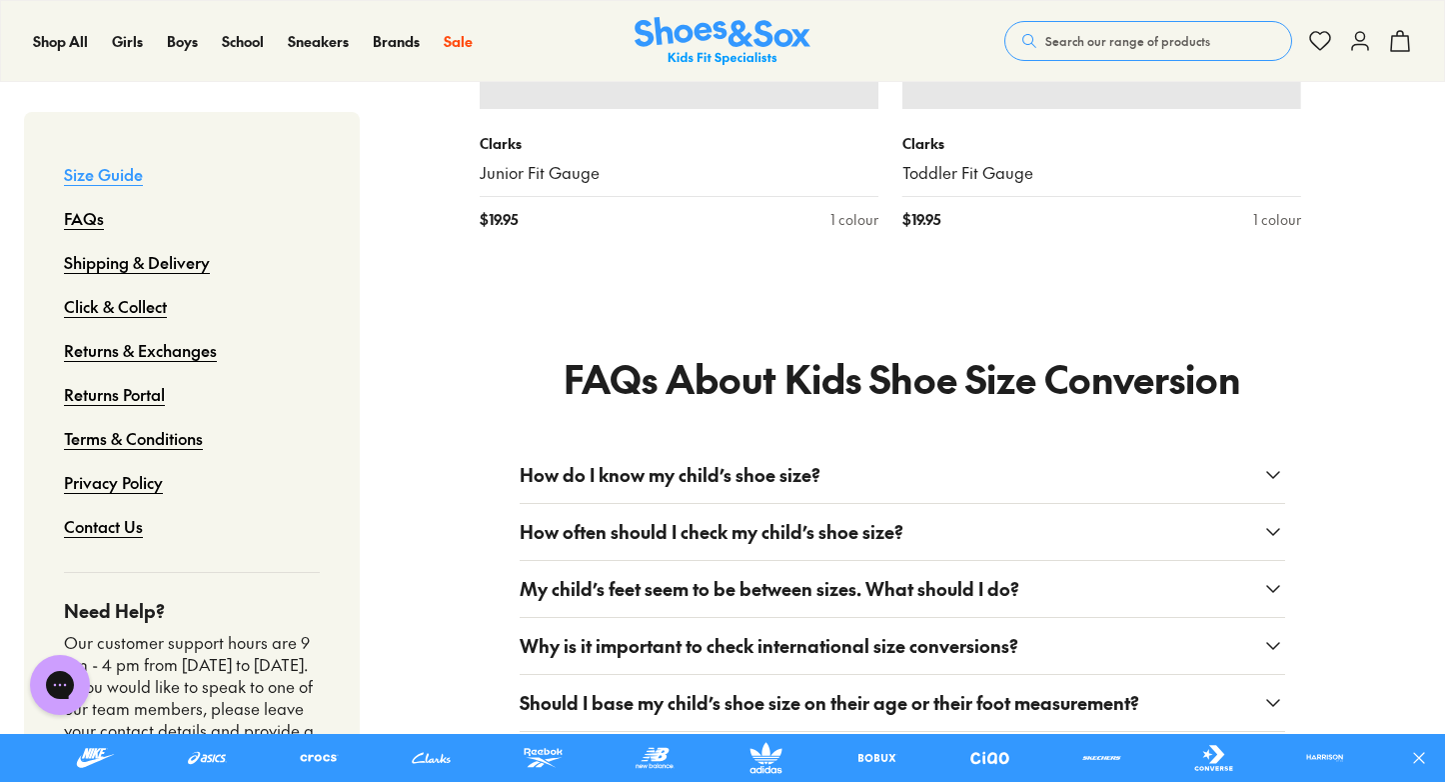
scroll to position [2730, 0]
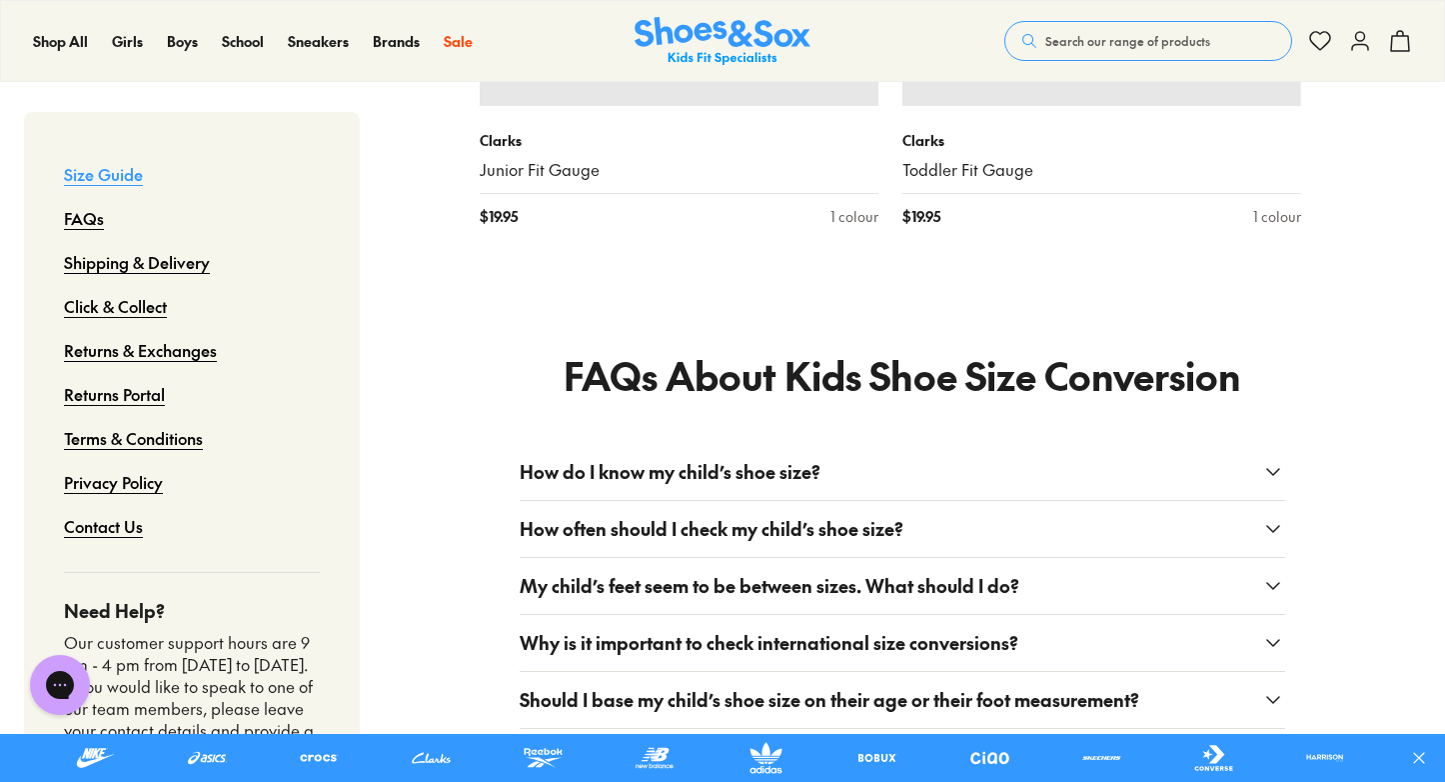
click at [623, 572] on span "My child’s feet seem to be between sizes. What should I do?" at bounding box center [770, 585] width 500 height 27
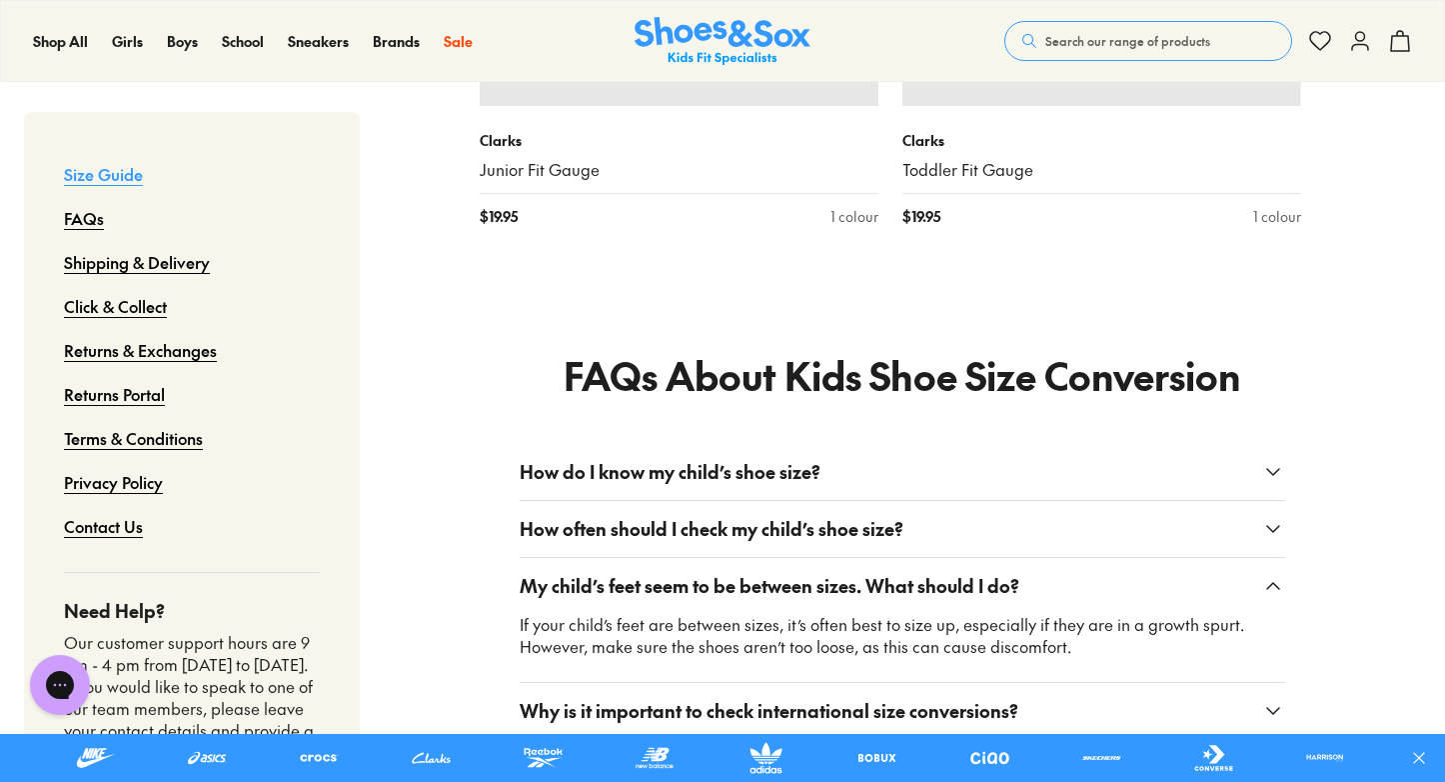
click at [623, 572] on span "My child’s feet seem to be between sizes. What should I do?" at bounding box center [770, 585] width 500 height 27
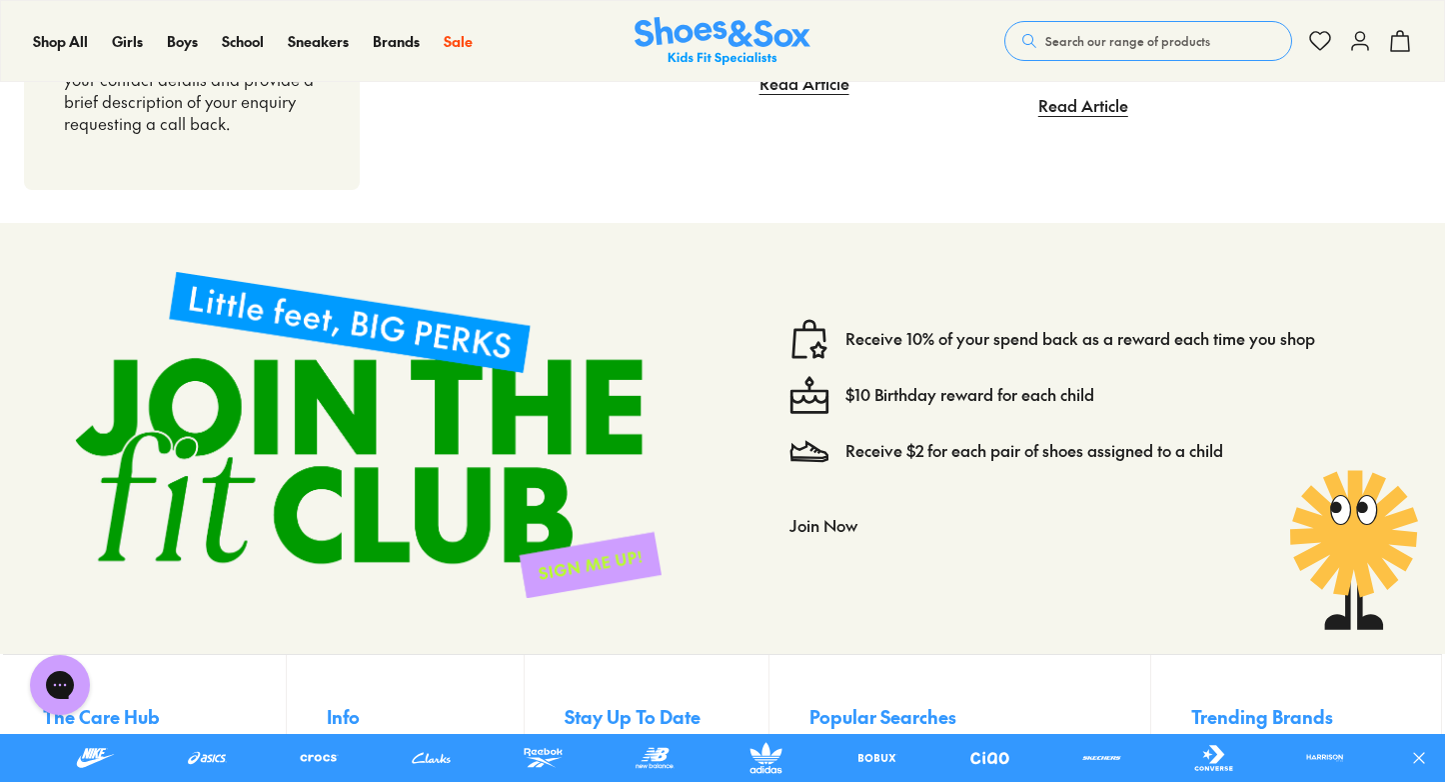
scroll to position [4166, 0]
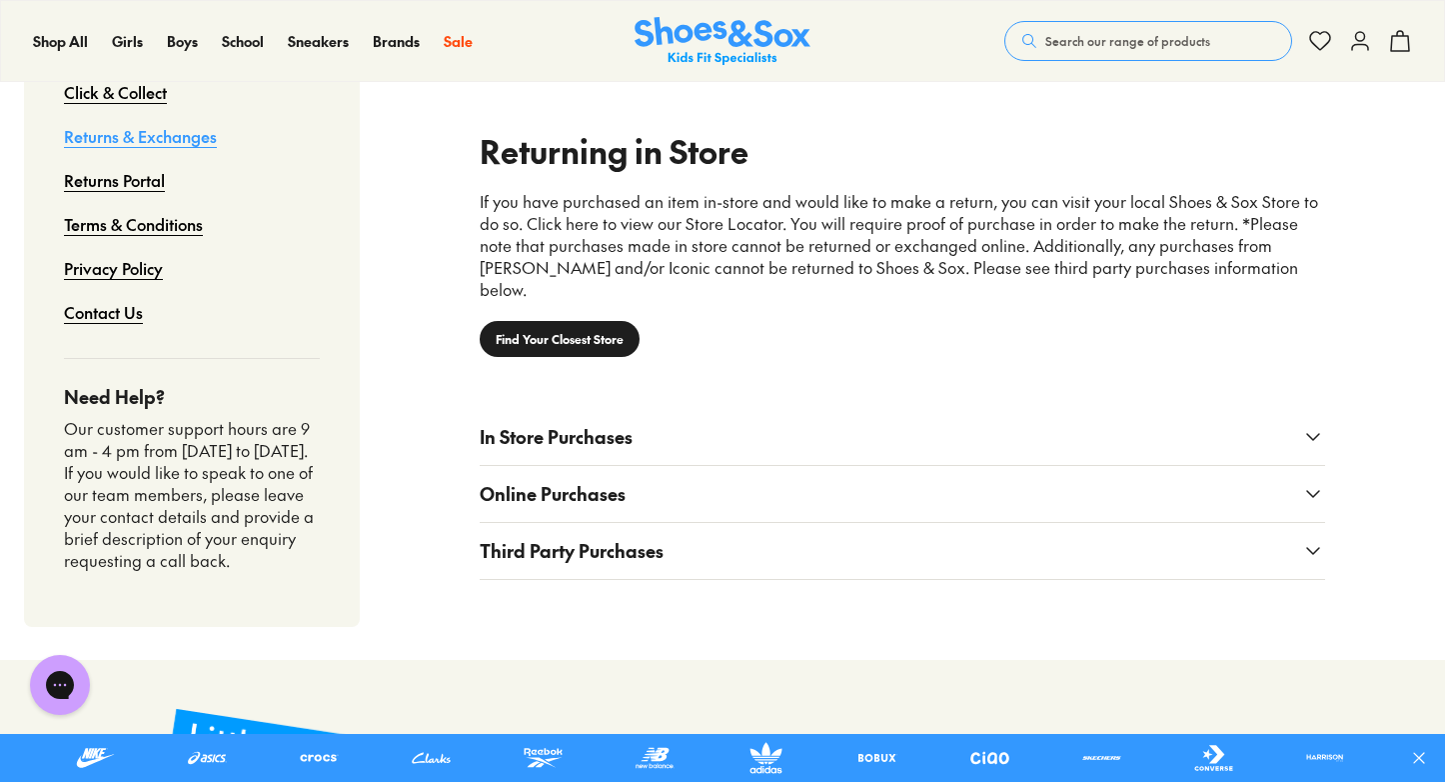
scroll to position [1586, 0]
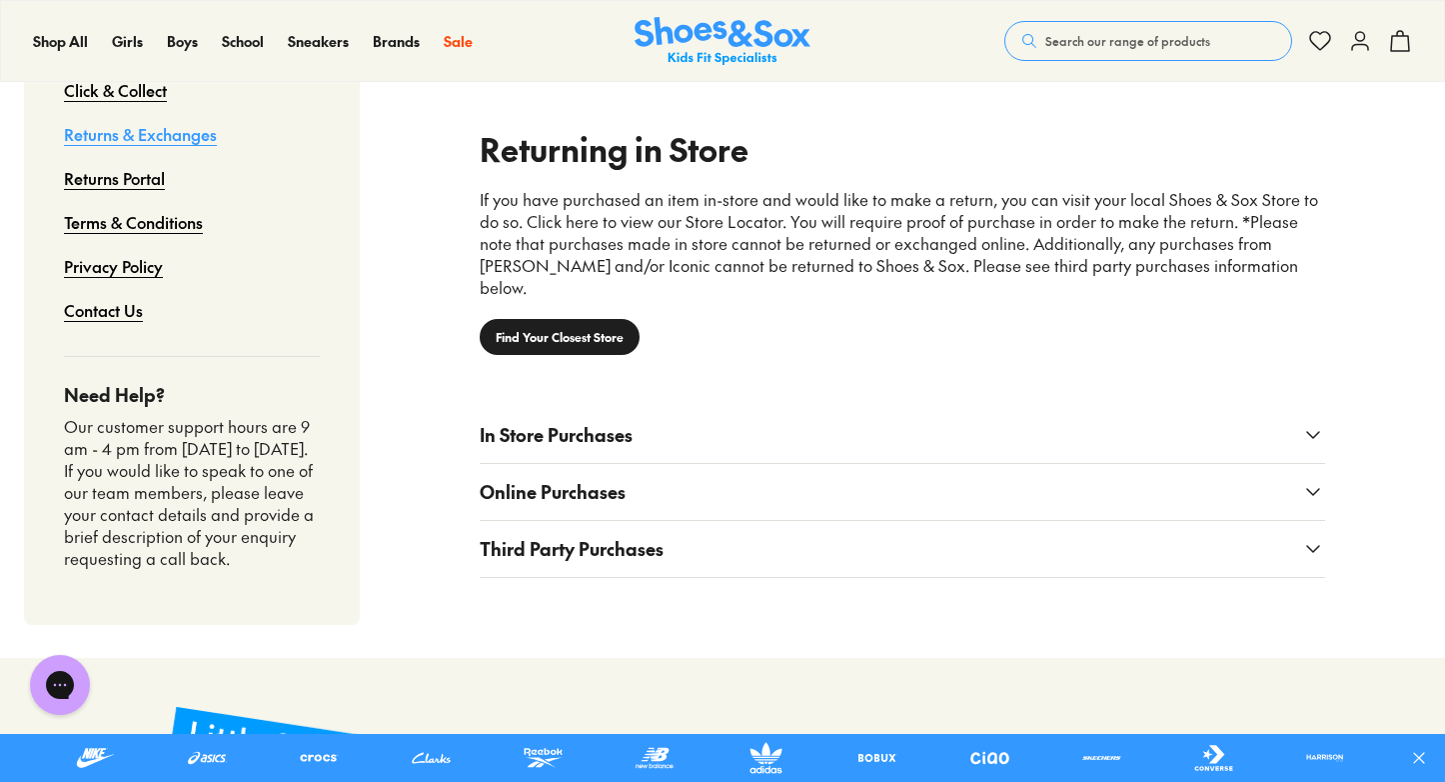
click at [519, 478] on span "Online Purchases" at bounding box center [553, 491] width 146 height 27
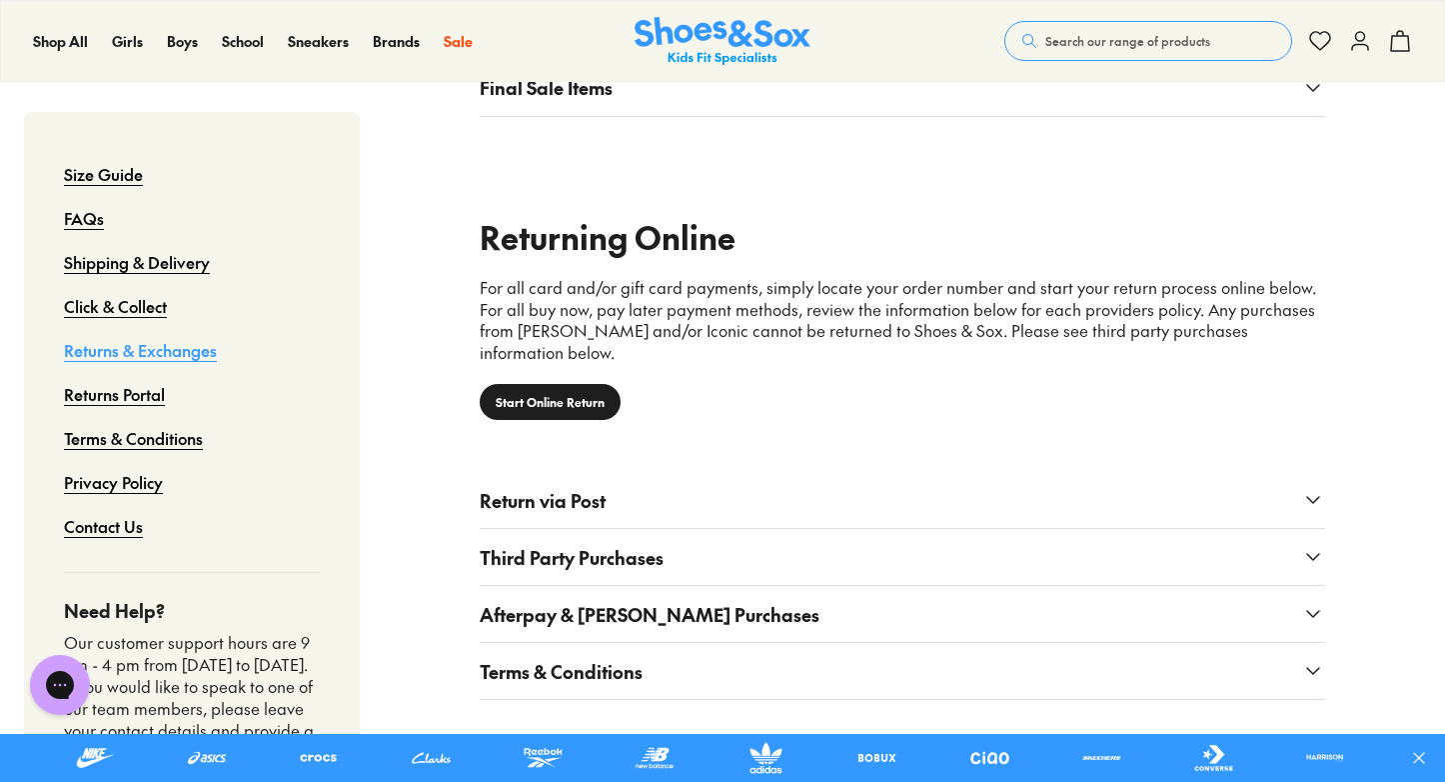
scroll to position [1002, 0]
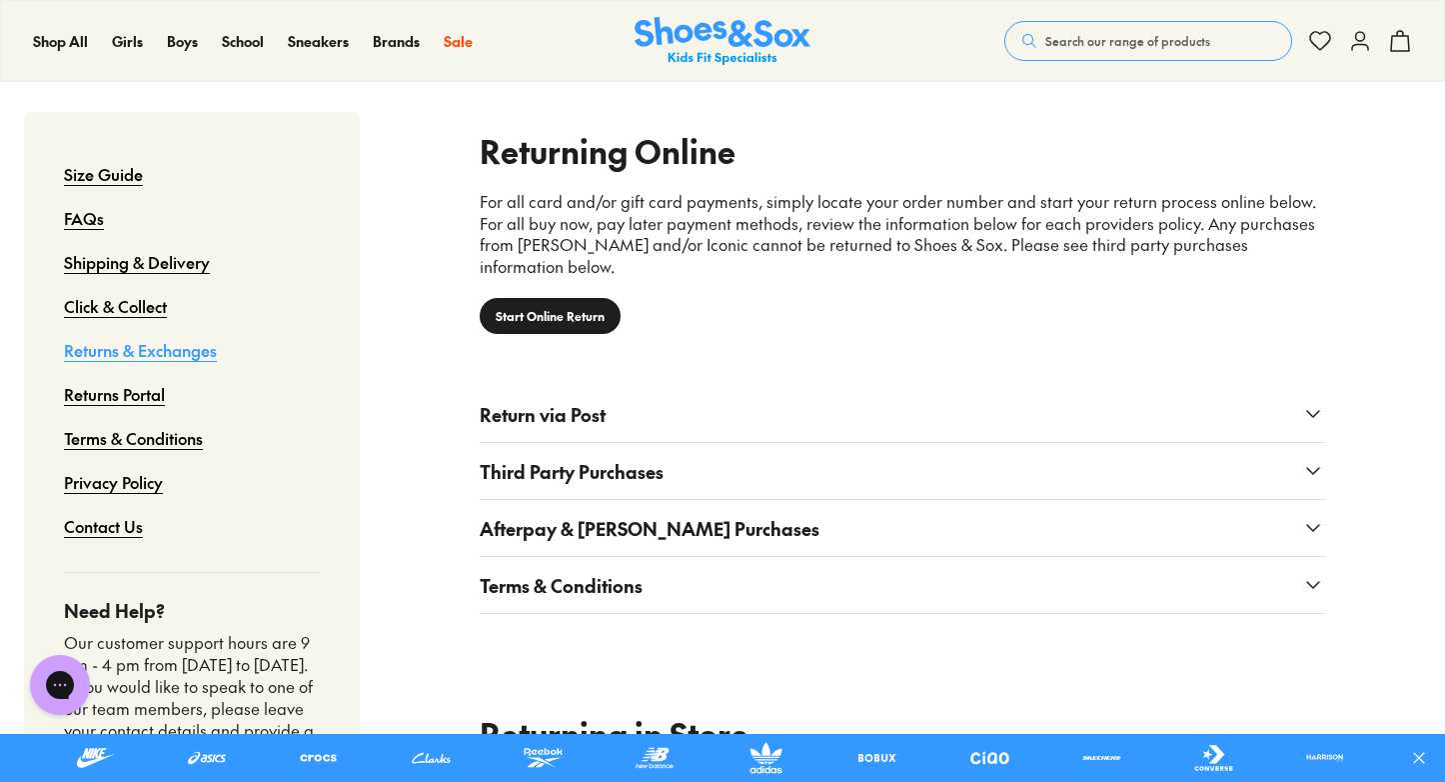
click at [530, 572] on span "Terms & Conditions" at bounding box center [561, 585] width 163 height 27
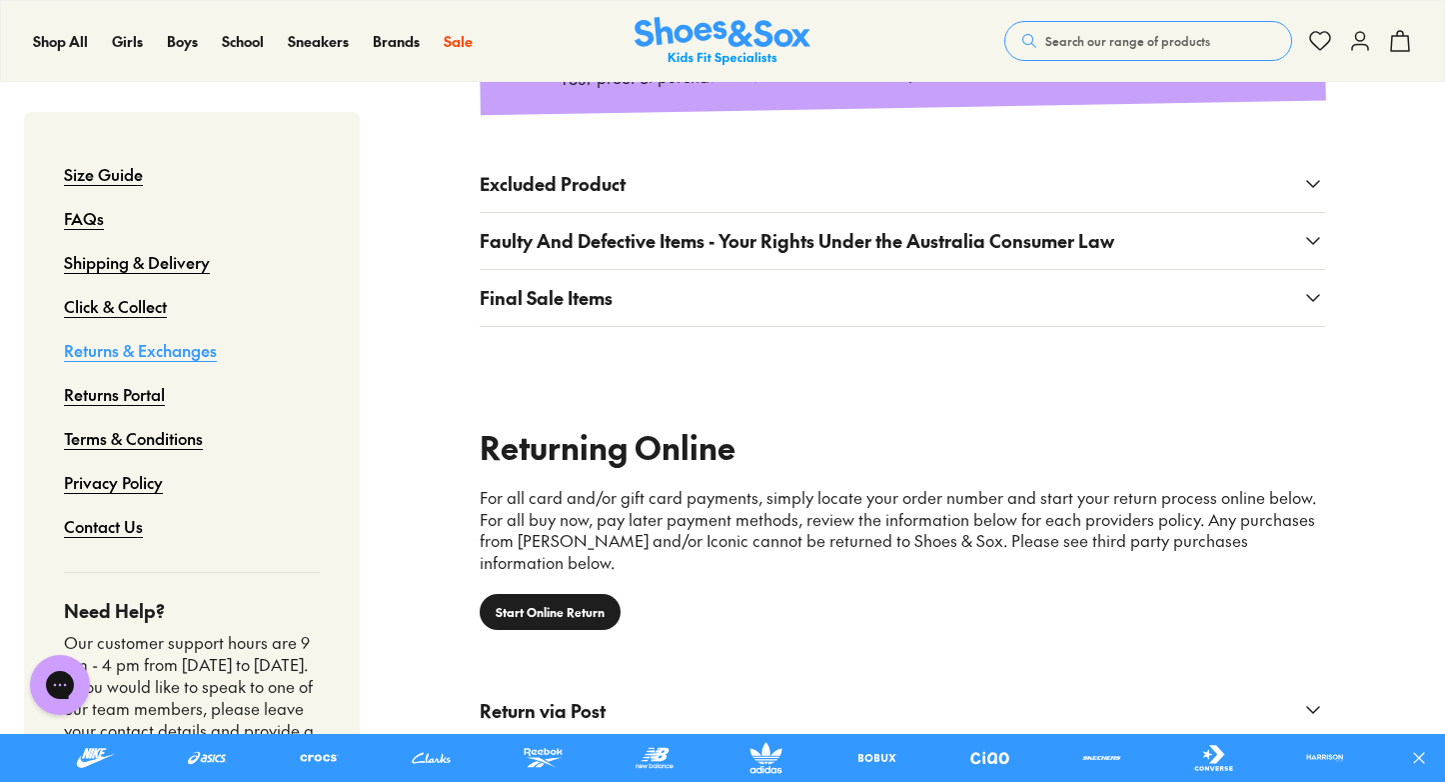
scroll to position [706, 0]
click at [524, 192] on span "Excluded Product" at bounding box center [553, 183] width 146 height 27
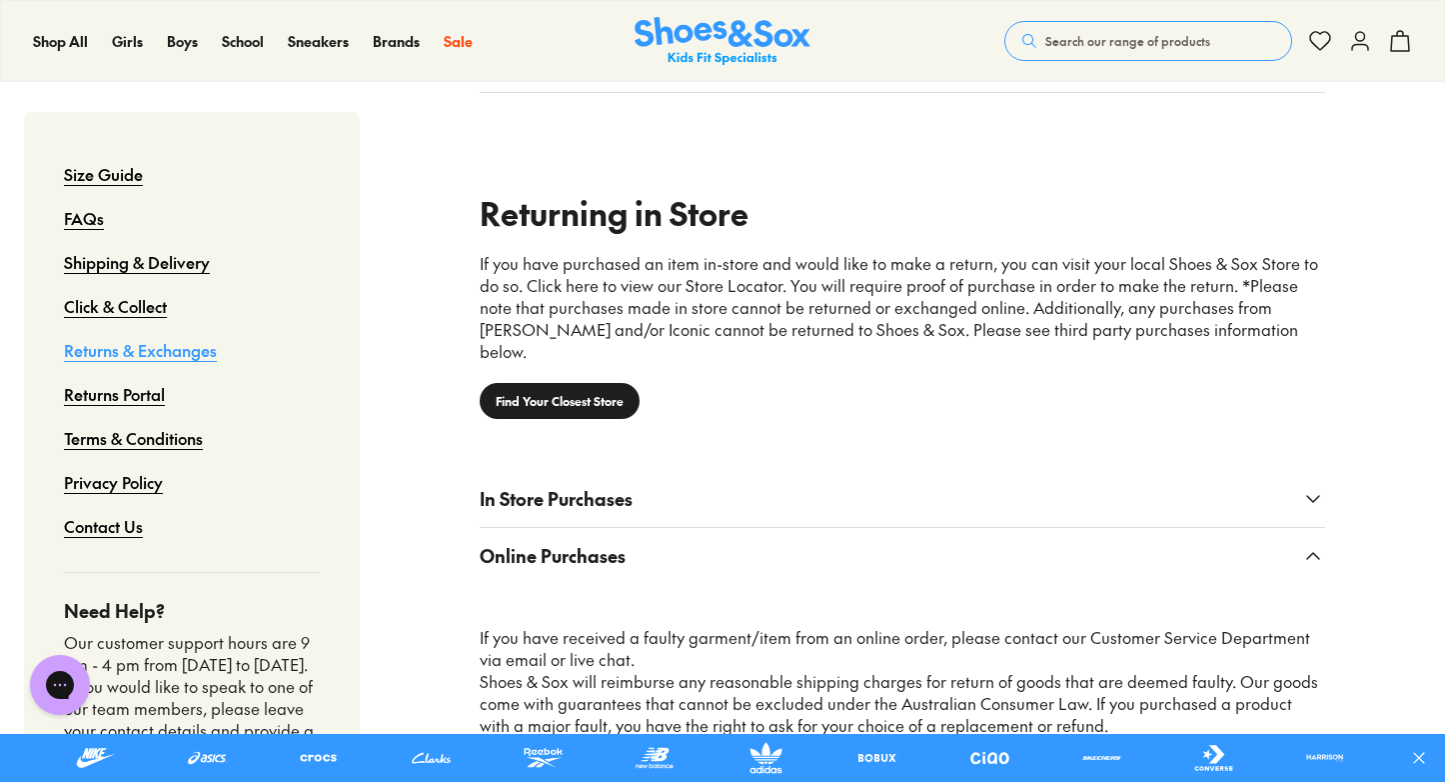
scroll to position [2219, 0]
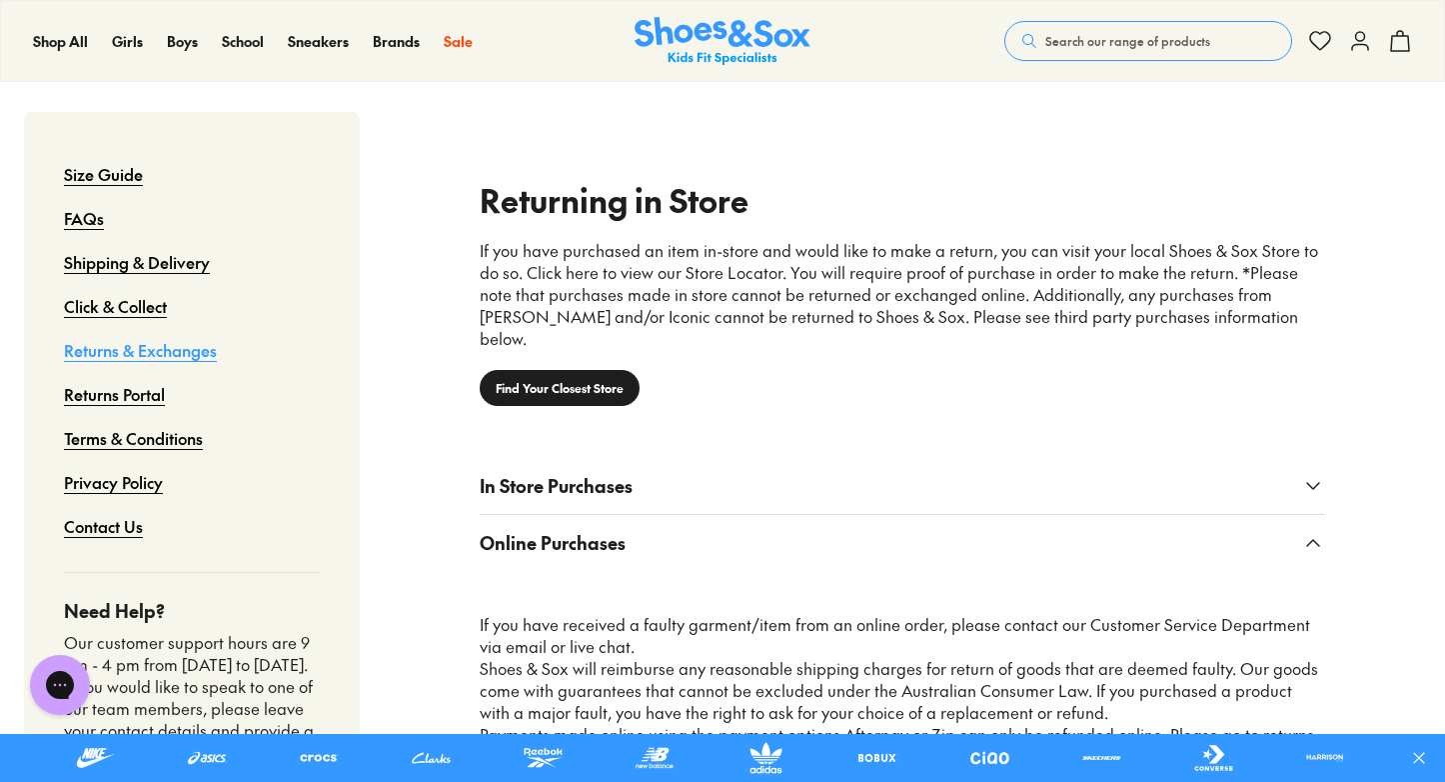
click at [580, 458] on button "In Store Purchases" at bounding box center [903, 486] width 846 height 56
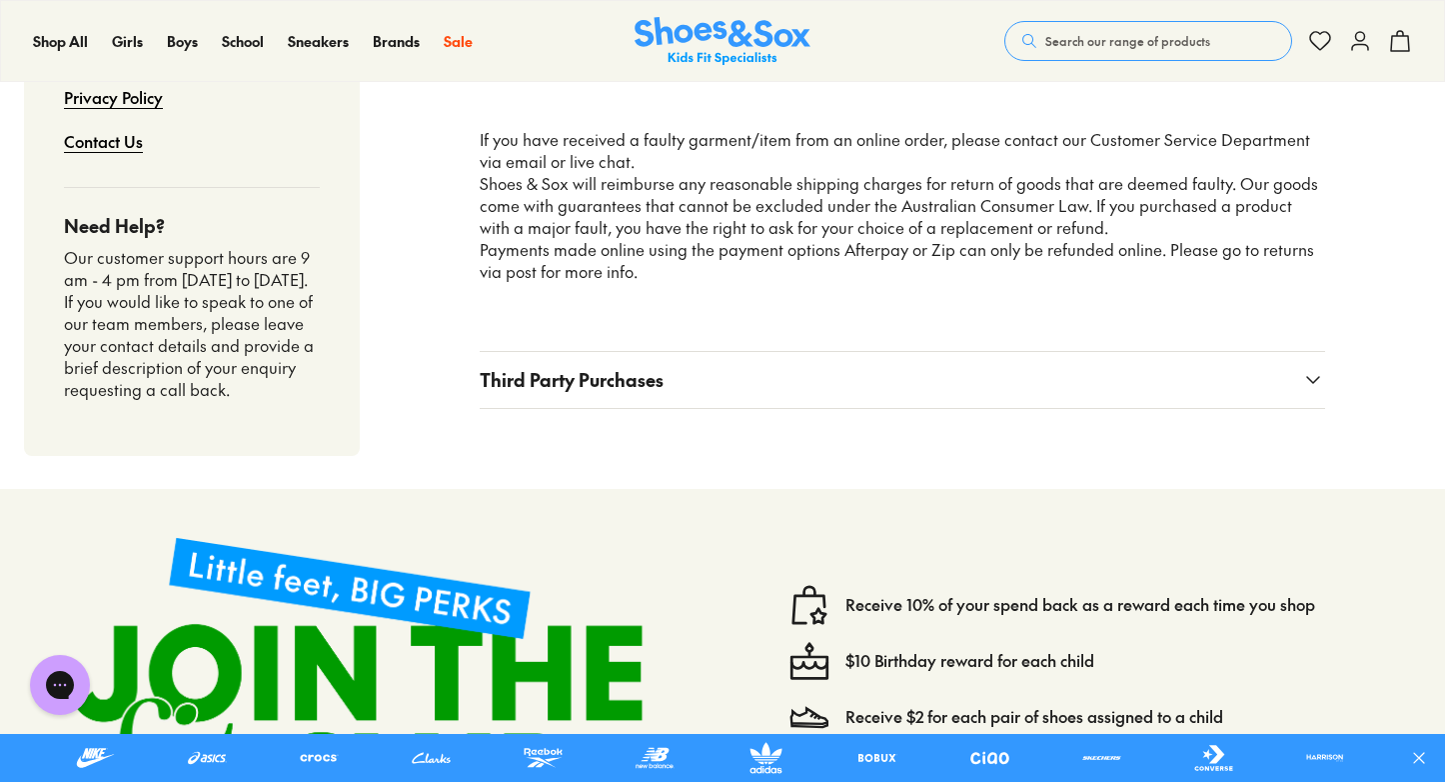
scroll to position [3087, 0]
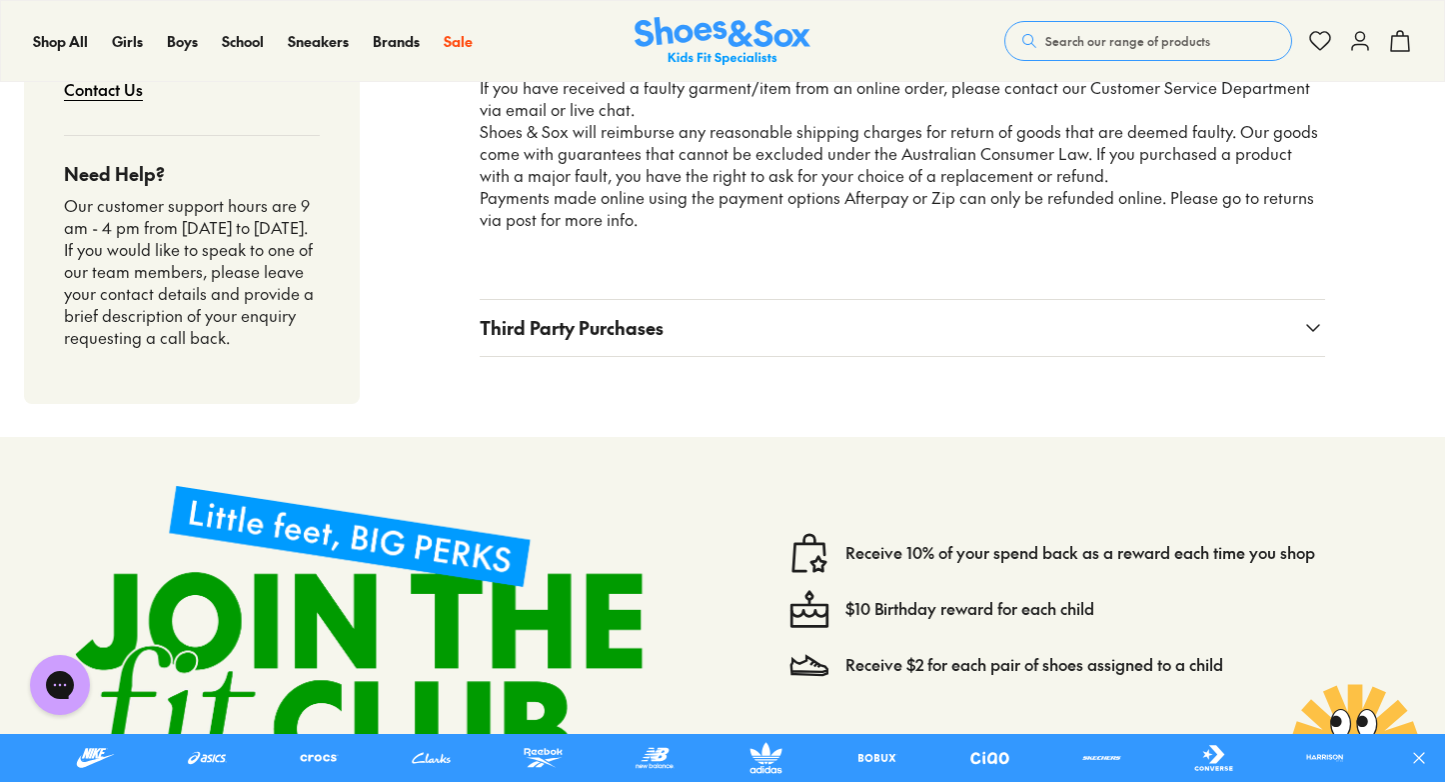
click at [562, 314] on span "Third Party Purchases" at bounding box center [572, 327] width 184 height 27
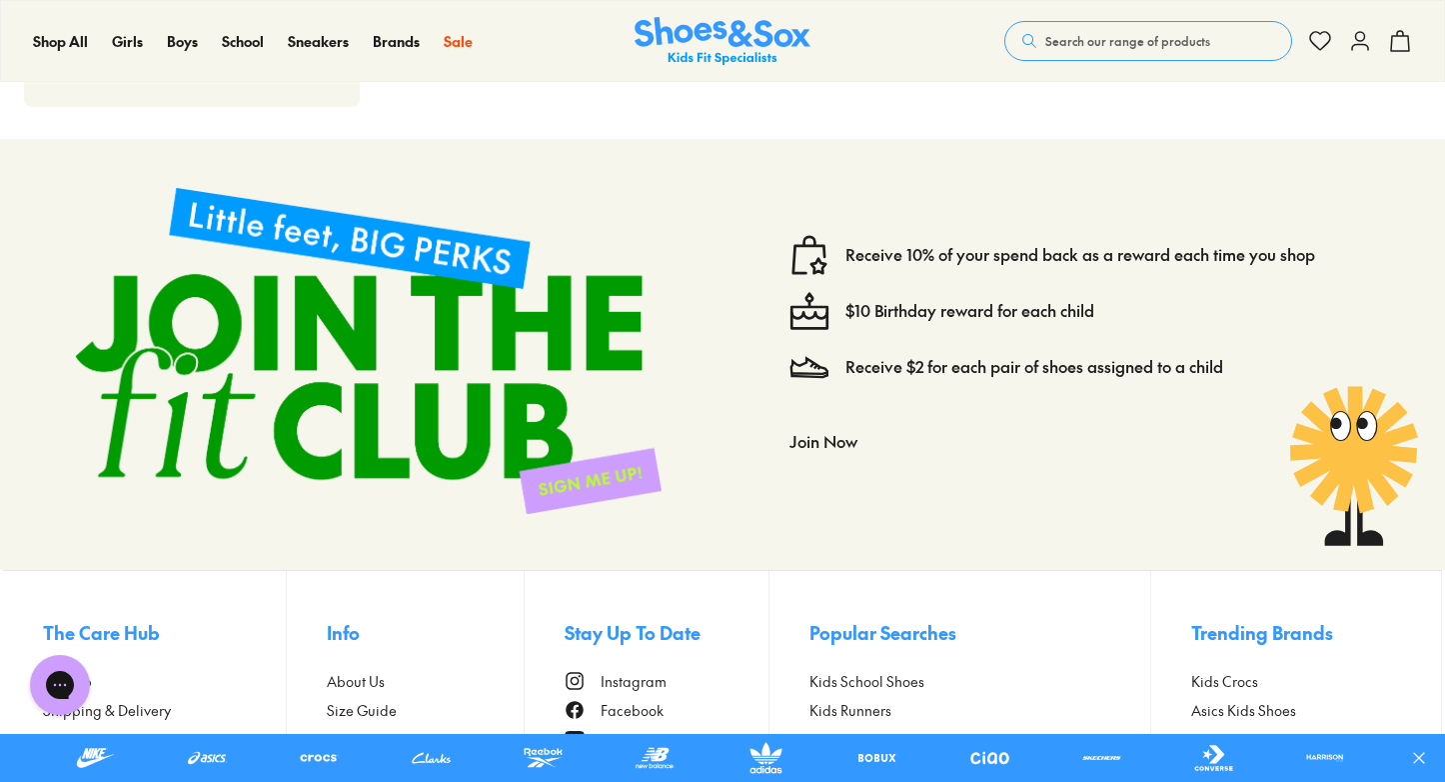
scroll to position [3832, 0]
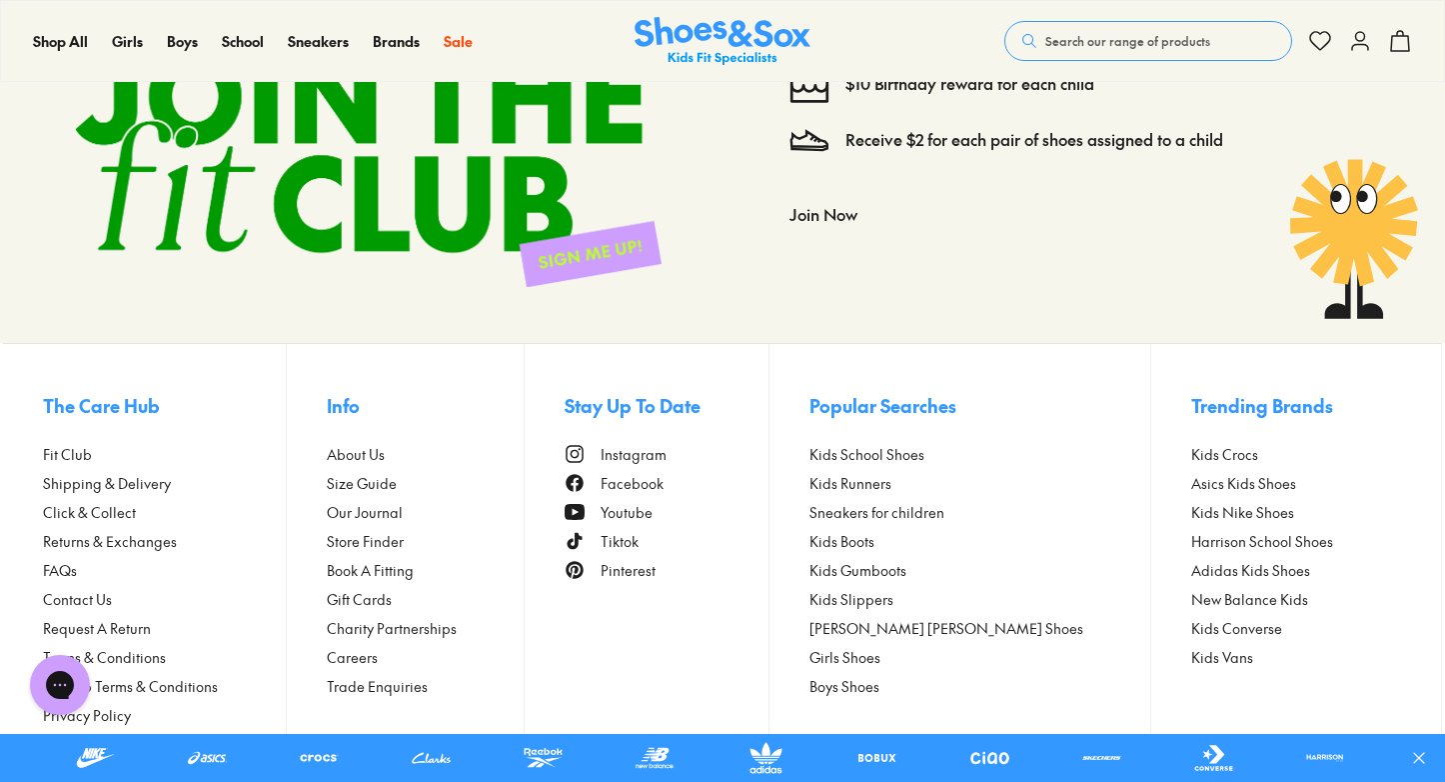
click at [50, 560] on span "FAQs" at bounding box center [60, 570] width 34 height 21
